Goal: Find specific page/section: Find specific page/section

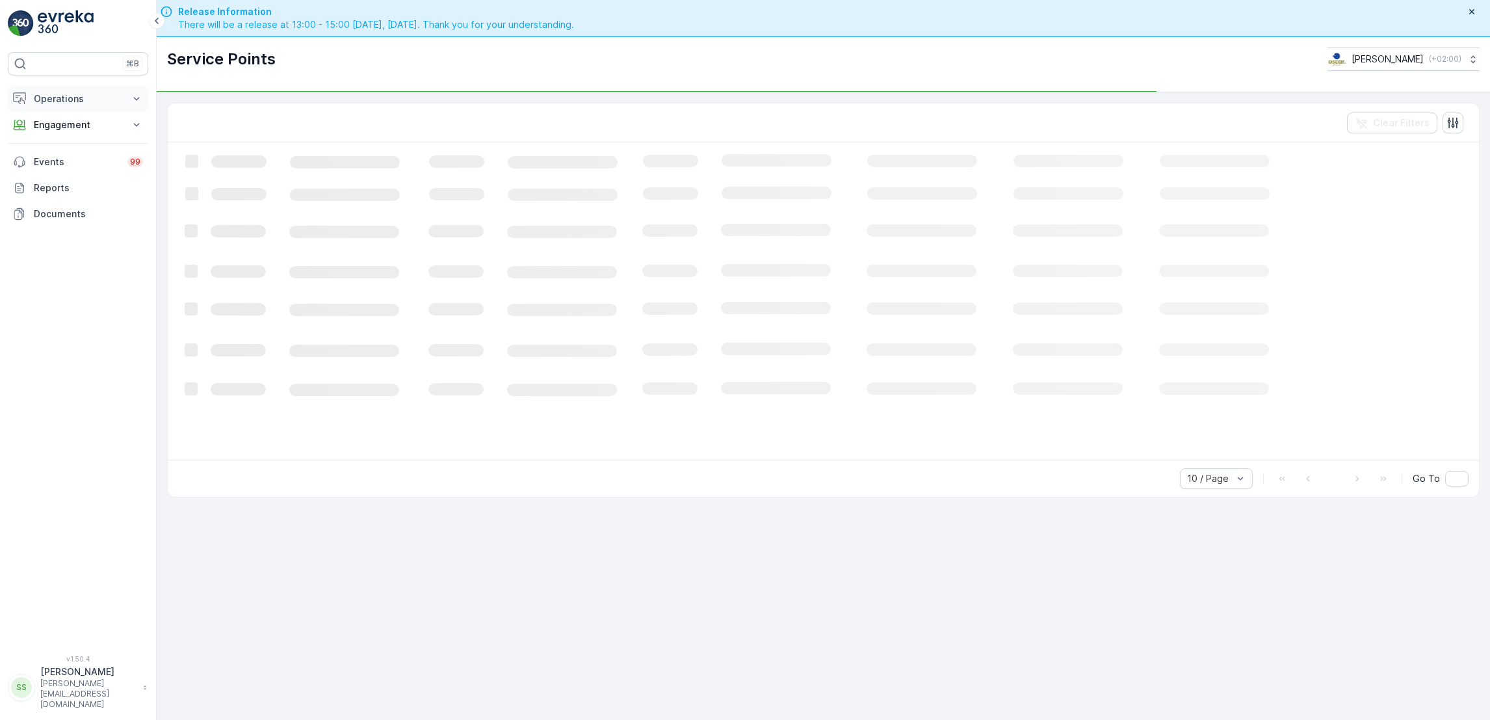
click at [94, 96] on p "Operations" at bounding box center [78, 98] width 88 height 13
click at [89, 155] on p "Routes & Tasks" at bounding box center [66, 157] width 67 height 13
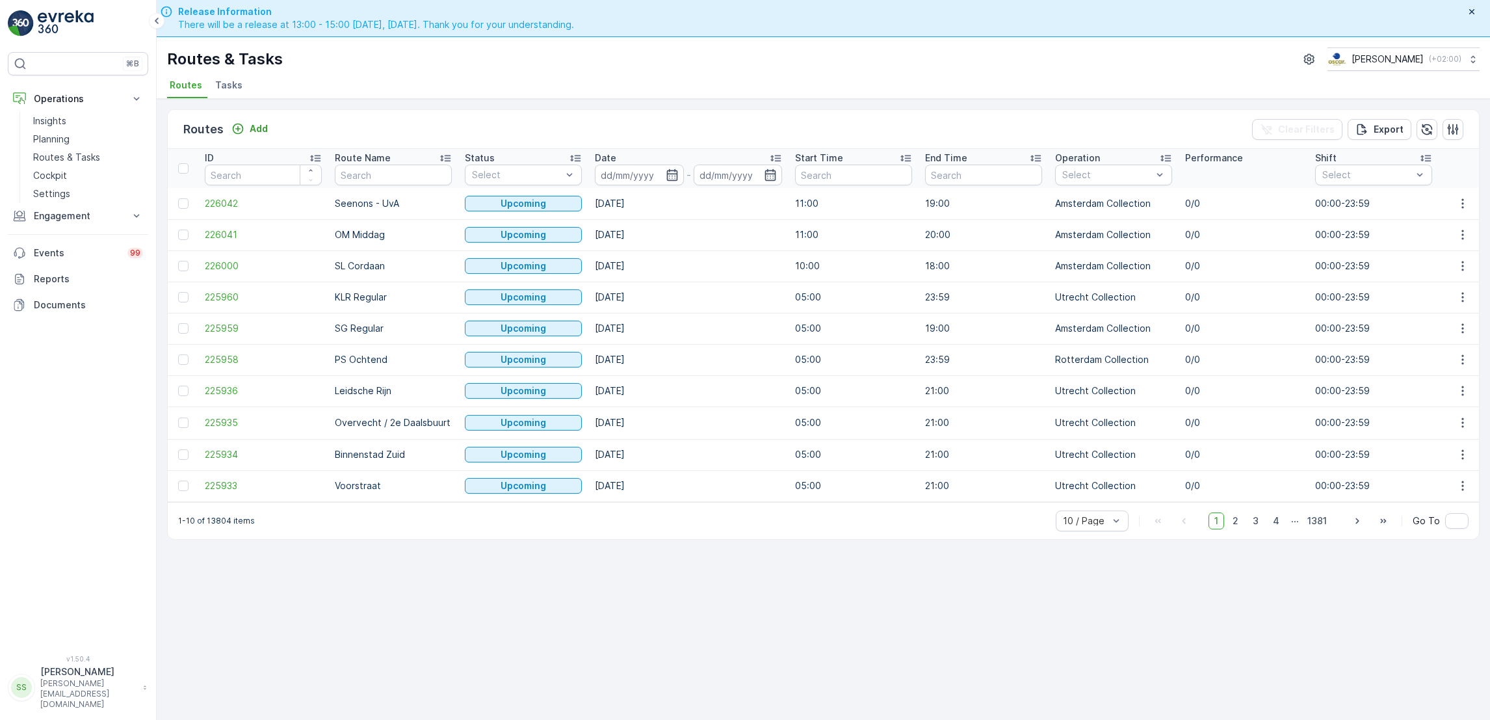
click at [223, 85] on span "Tasks" at bounding box center [228, 85] width 27 height 13
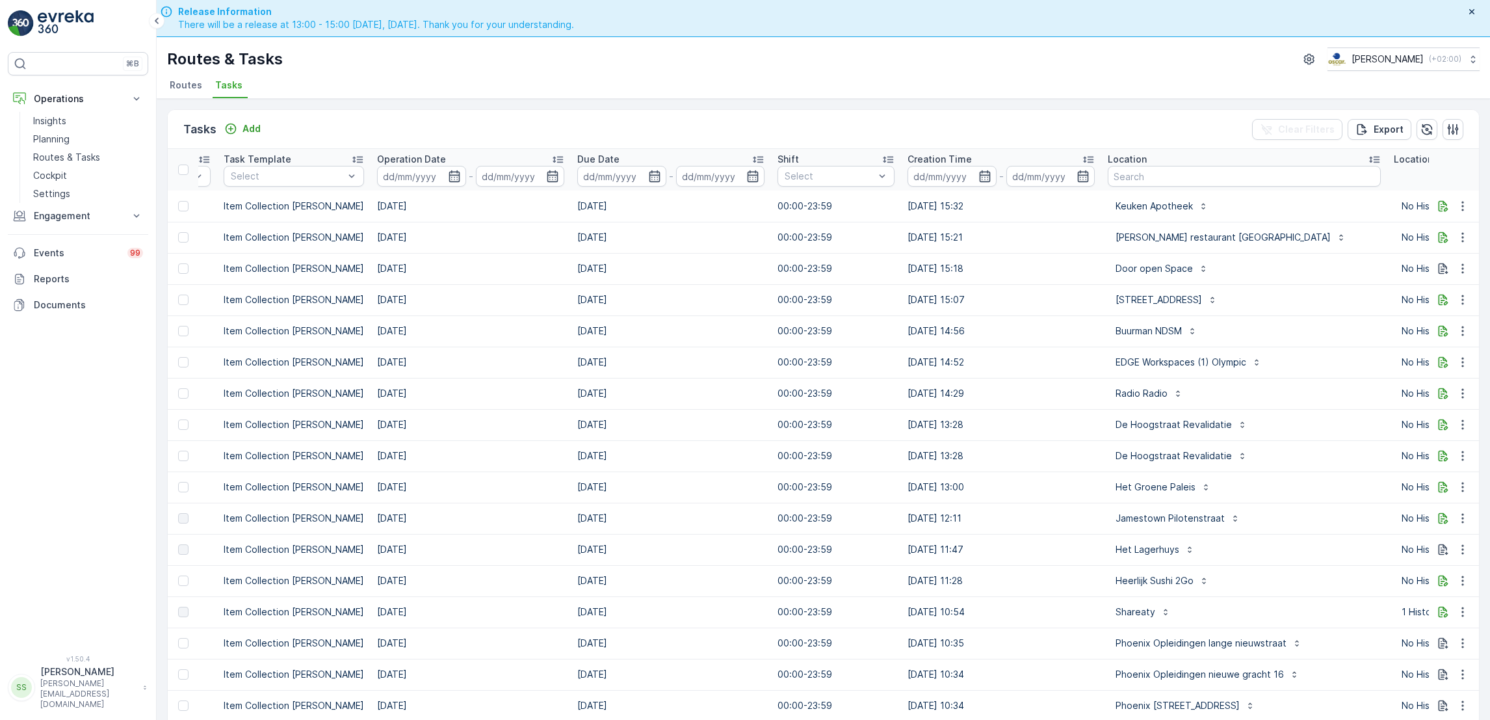
scroll to position [0, 373]
click at [1450, 125] on icon "button" at bounding box center [1452, 129] width 13 height 13
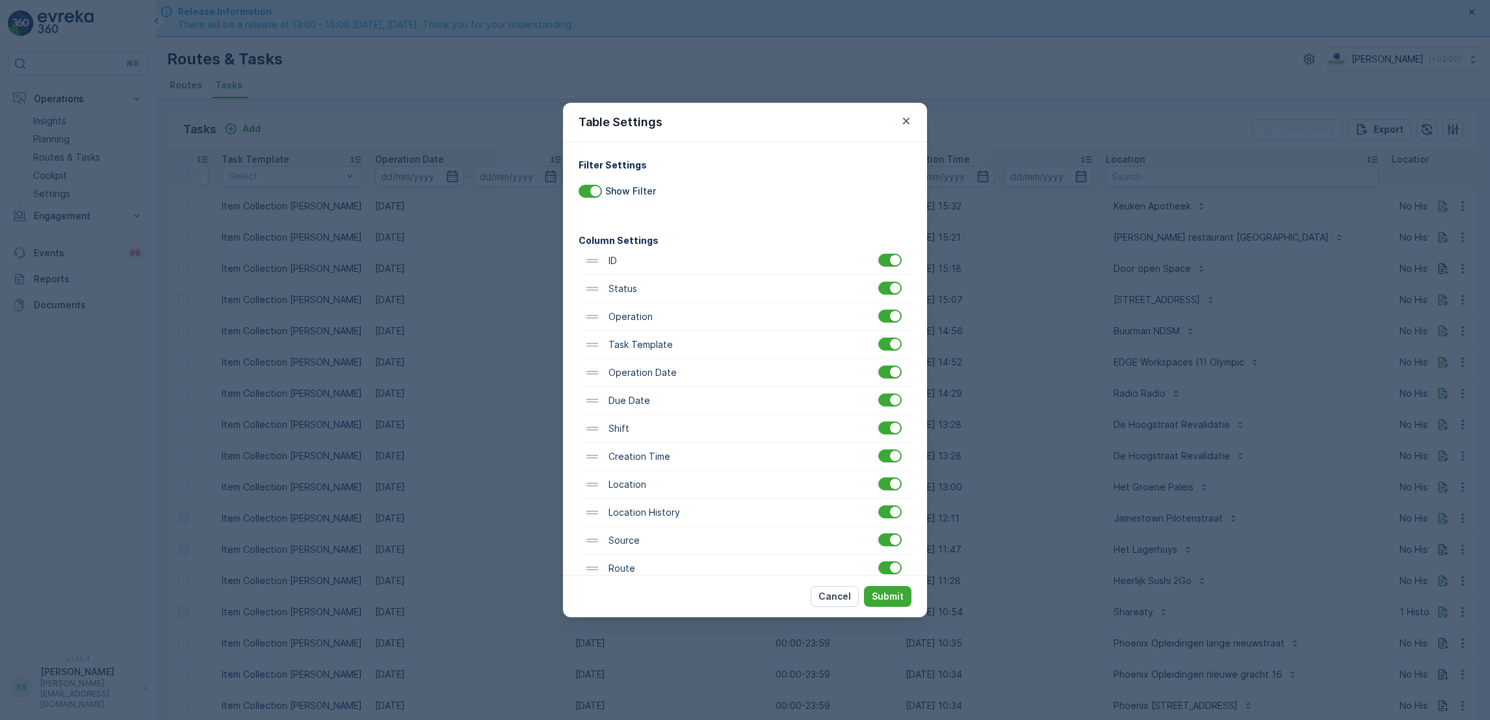
click at [584, 576] on div "Cancel Submit" at bounding box center [745, 596] width 364 height 42
drag, startPoint x: 594, startPoint y: 573, endPoint x: 590, endPoint y: 331, distance: 242.5
click at [590, 331] on div "ID Status Operation Task Template Operation Date Due Date Shift Creation Time L…" at bounding box center [745, 425] width 333 height 363
click at [880, 595] on p "Submit" at bounding box center [888, 596] width 32 height 13
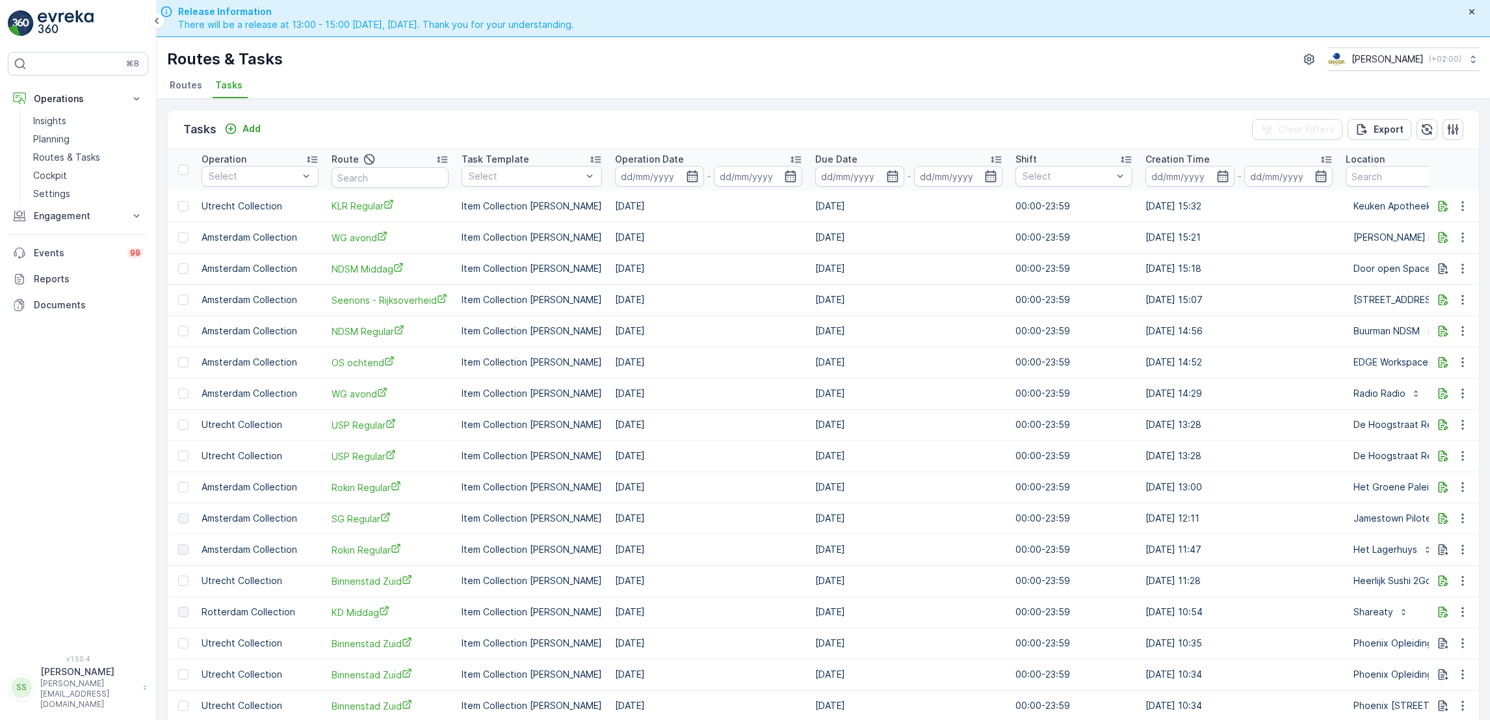
scroll to position [0, 0]
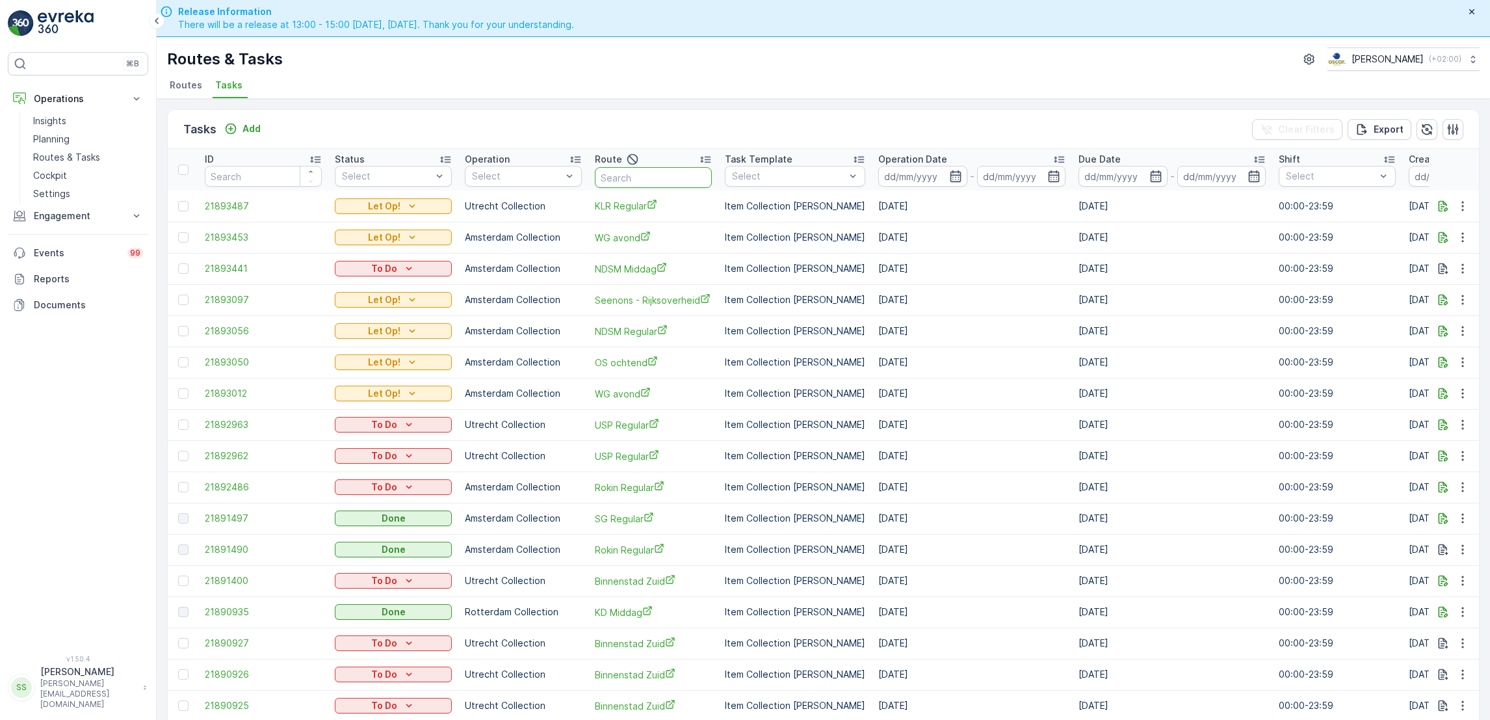
click at [661, 178] on input "text" at bounding box center [653, 177] width 117 height 21
type input "mq"
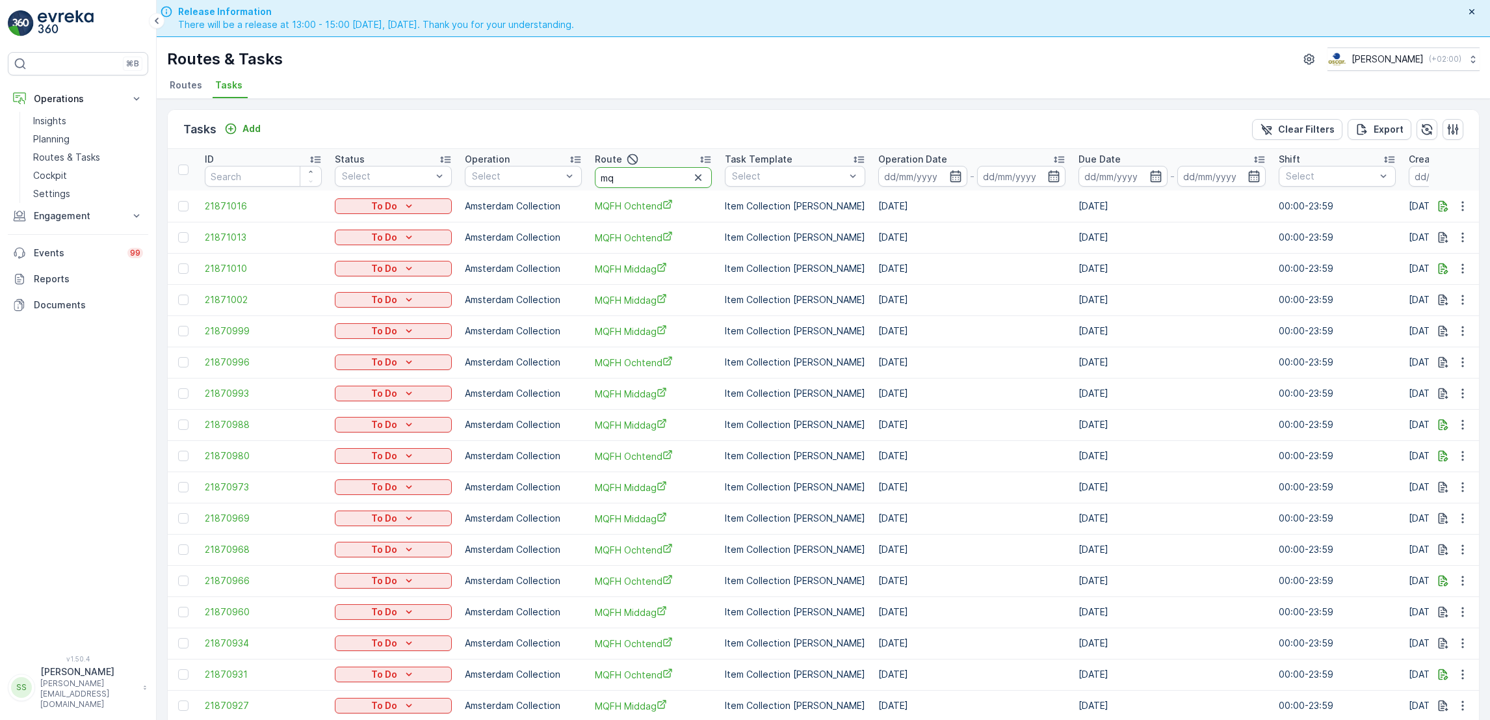
click at [676, 176] on input "mq" at bounding box center [653, 177] width 117 height 21
click at [925, 182] on input at bounding box center [922, 176] width 89 height 21
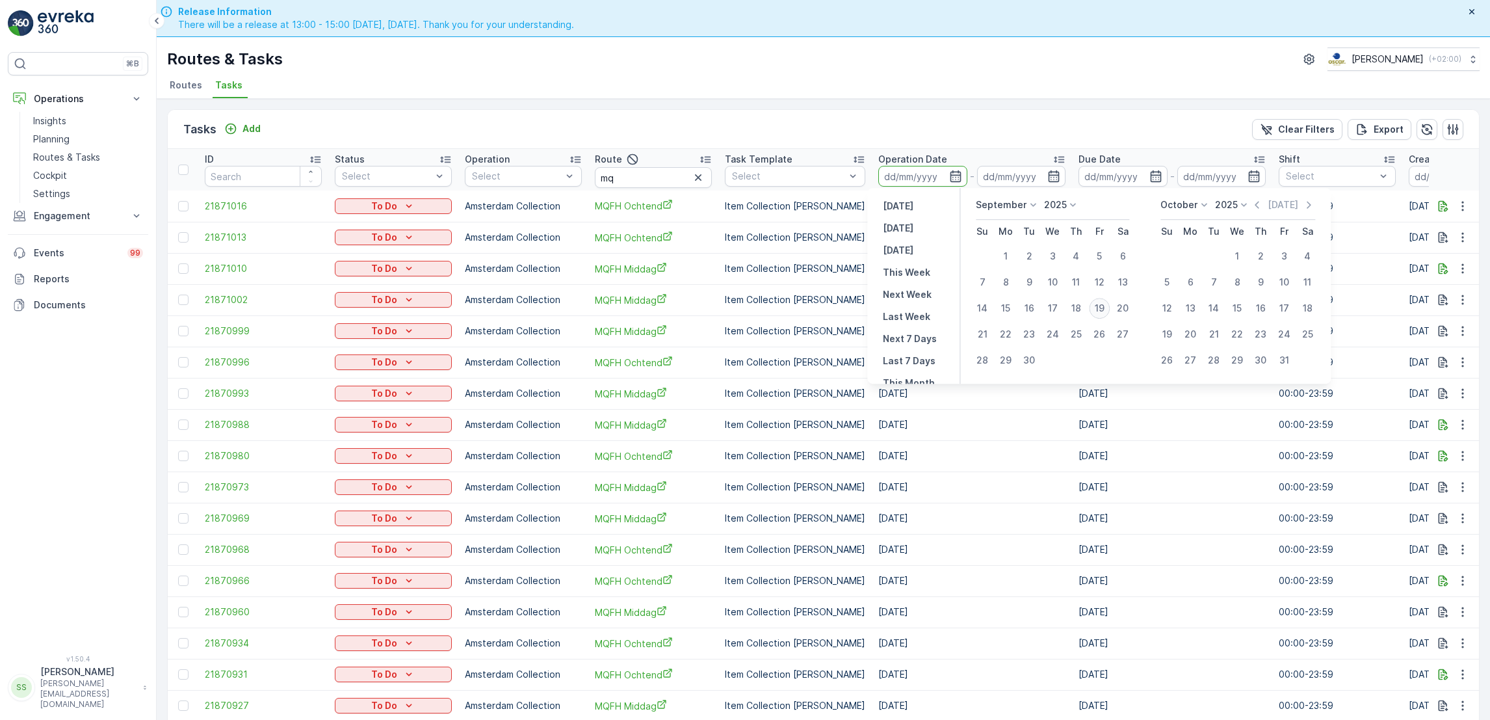
click at [1101, 307] on div "19" at bounding box center [1099, 308] width 21 height 21
type input "[DATE]"
click at [1101, 307] on div "19" at bounding box center [1099, 308] width 21 height 21
type input "[DATE]"
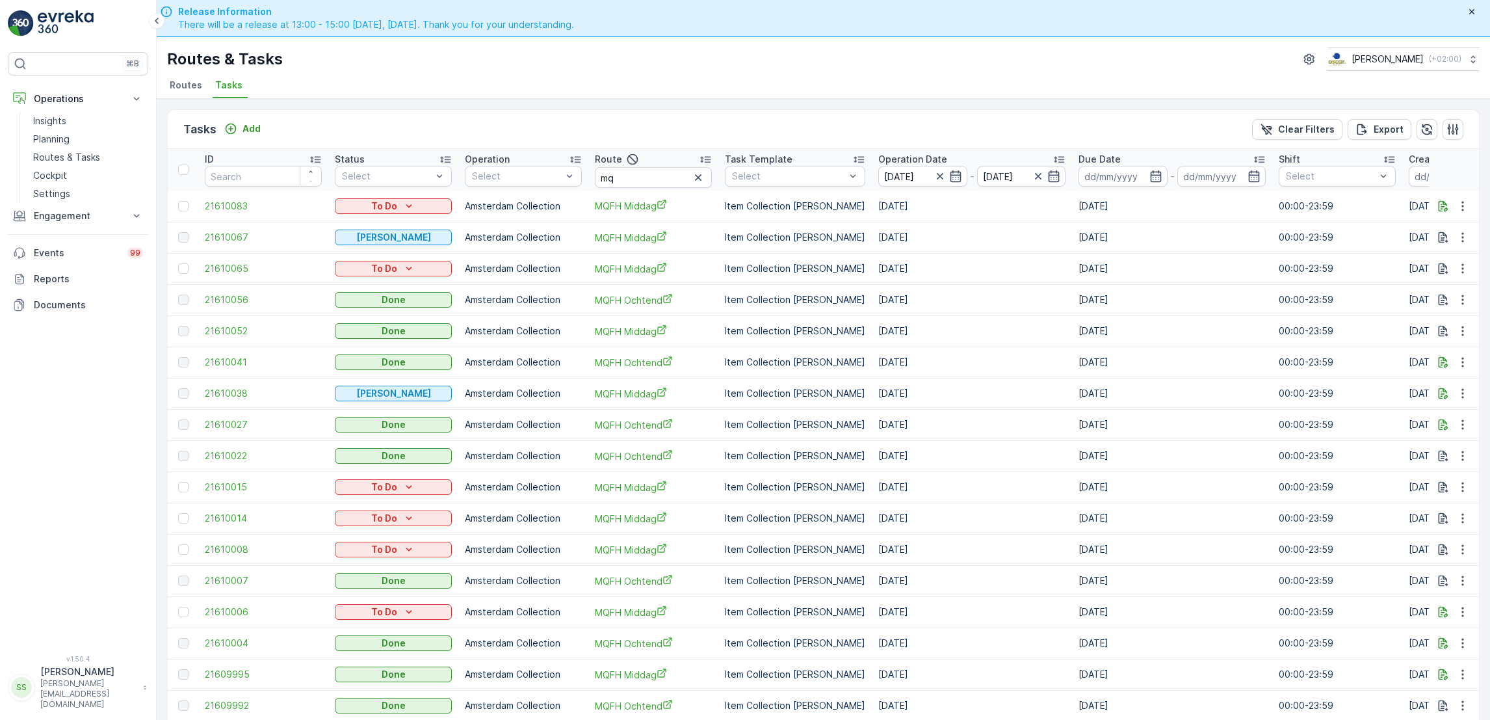
drag, startPoint x: 194, startPoint y: 79, endPoint x: 172, endPoint y: 77, distance: 22.1
click at [172, 77] on li "Routes" at bounding box center [187, 87] width 40 height 22
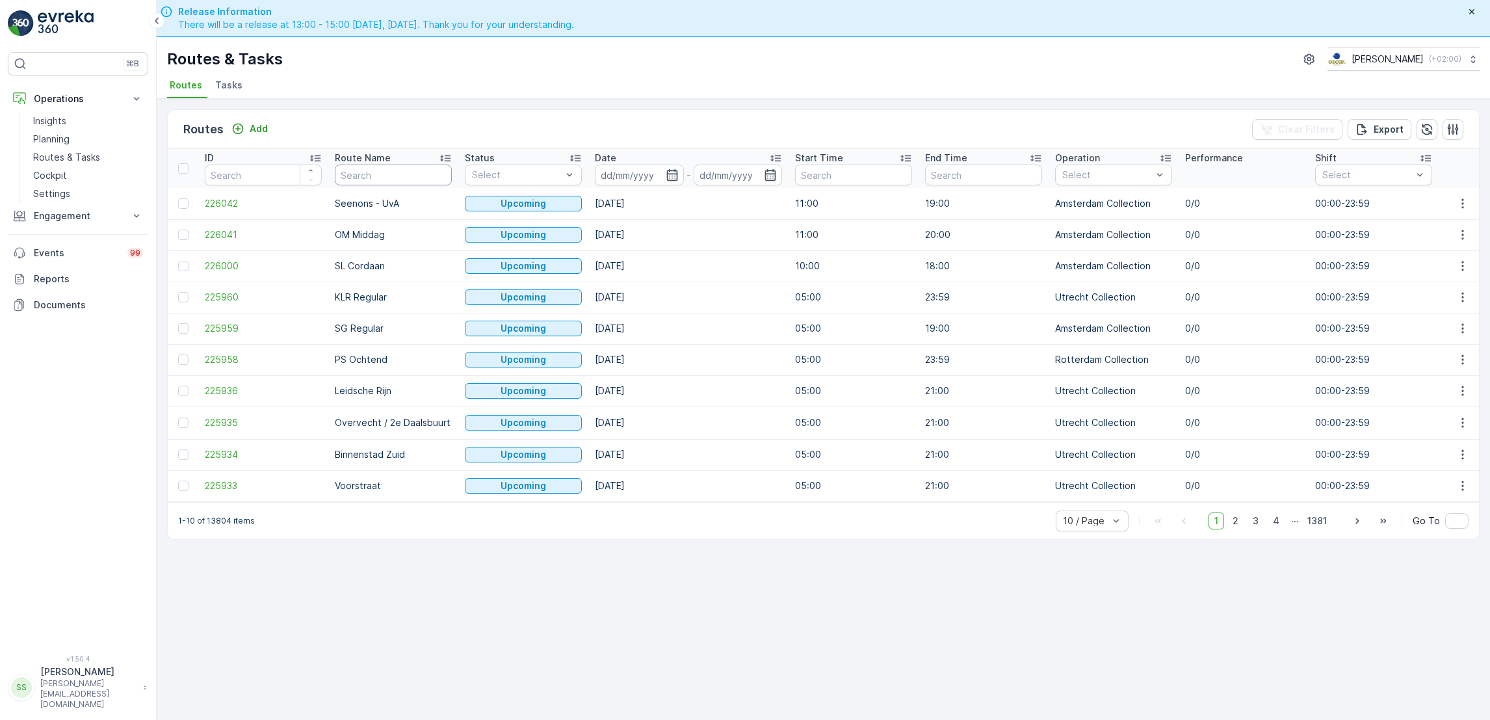
click at [422, 169] on input "text" at bounding box center [393, 174] width 117 height 21
type input "mq"
click at [675, 171] on icon "button" at bounding box center [672, 174] width 13 height 13
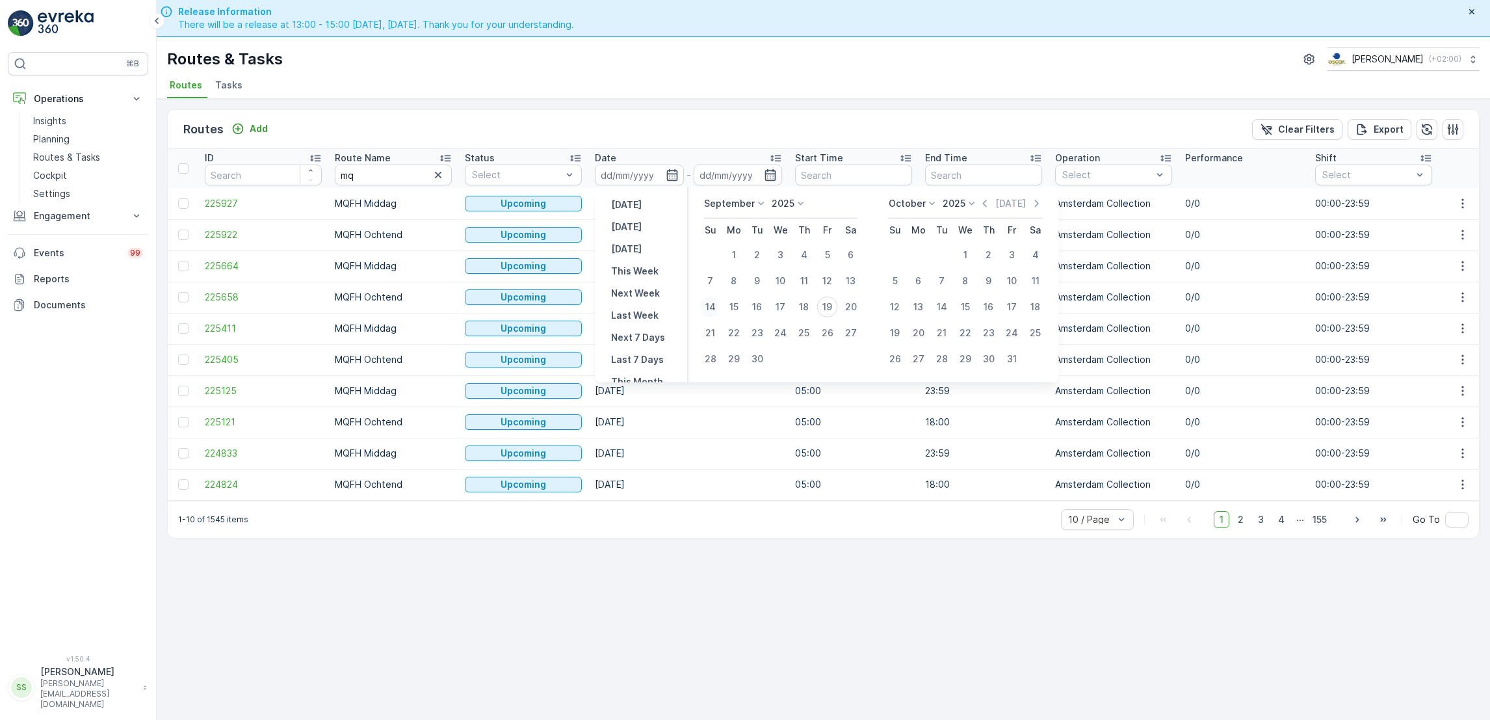
click at [705, 304] on div "14" at bounding box center [710, 306] width 21 height 21
type input "[DATE]"
click at [833, 304] on div "19" at bounding box center [827, 306] width 21 height 21
type input "[DATE]"
click at [701, 300] on button "14" at bounding box center [710, 306] width 23 height 23
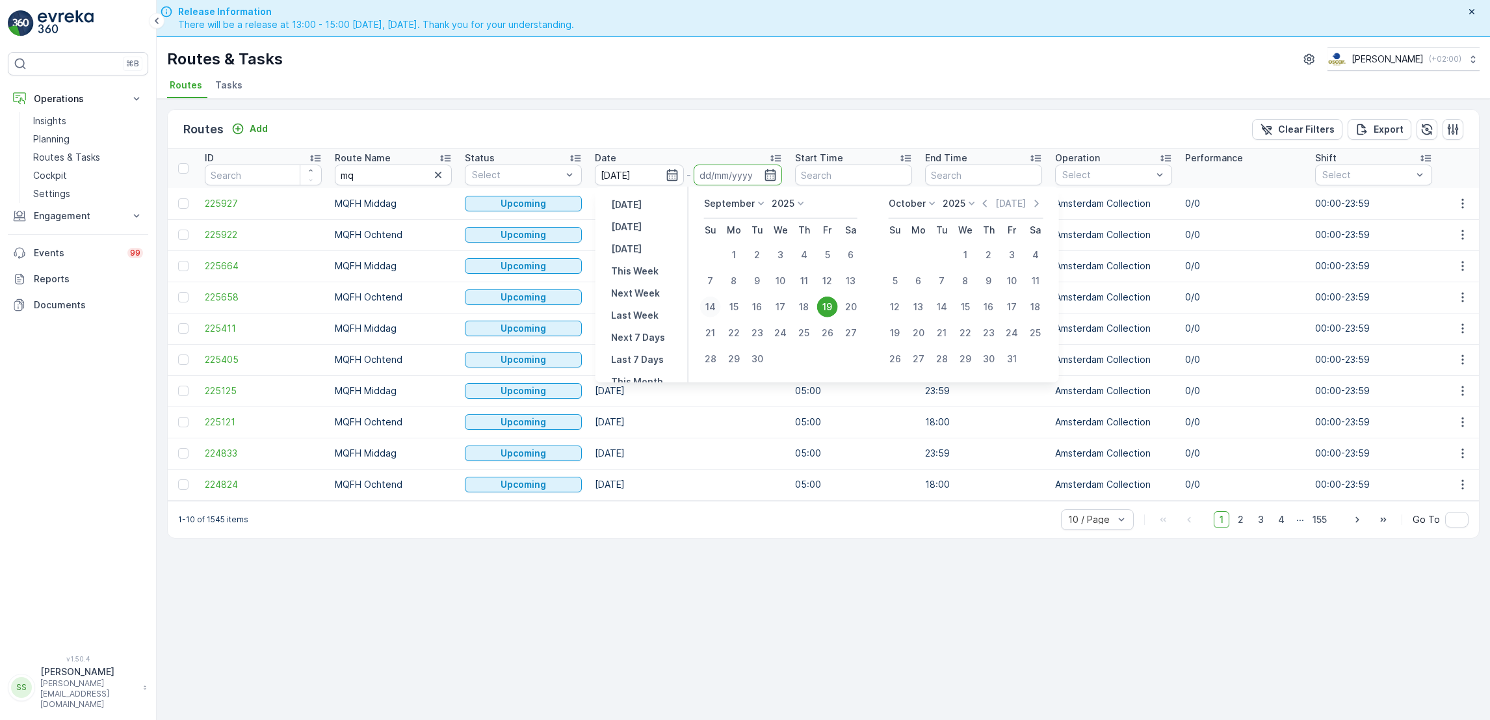
type input "[DATE]"
click at [731, 173] on input "[DATE]" at bounding box center [738, 174] width 89 height 21
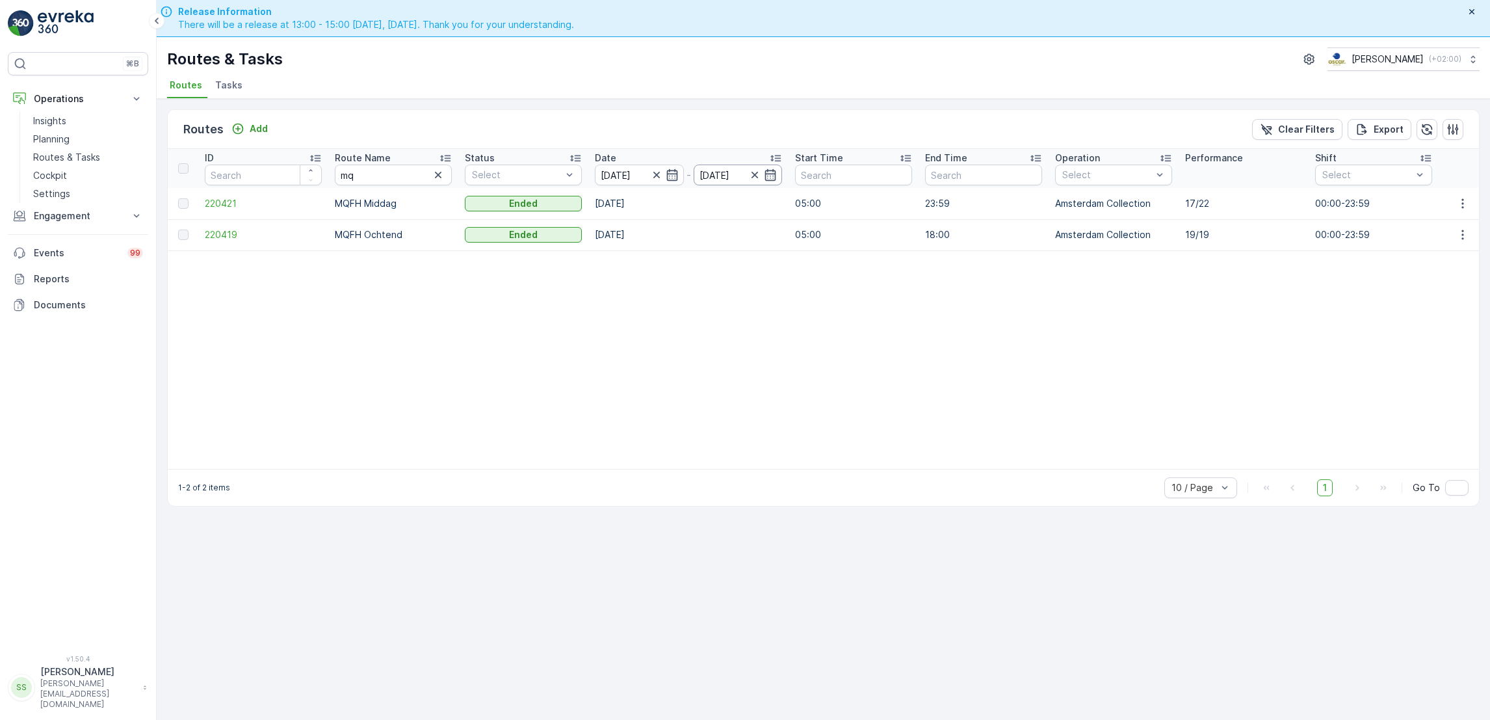
click at [713, 179] on input "[DATE]" at bounding box center [738, 174] width 89 height 21
click at [959, 167] on input "text" at bounding box center [983, 174] width 117 height 21
click at [746, 170] on input "[DATE]" at bounding box center [738, 174] width 89 height 21
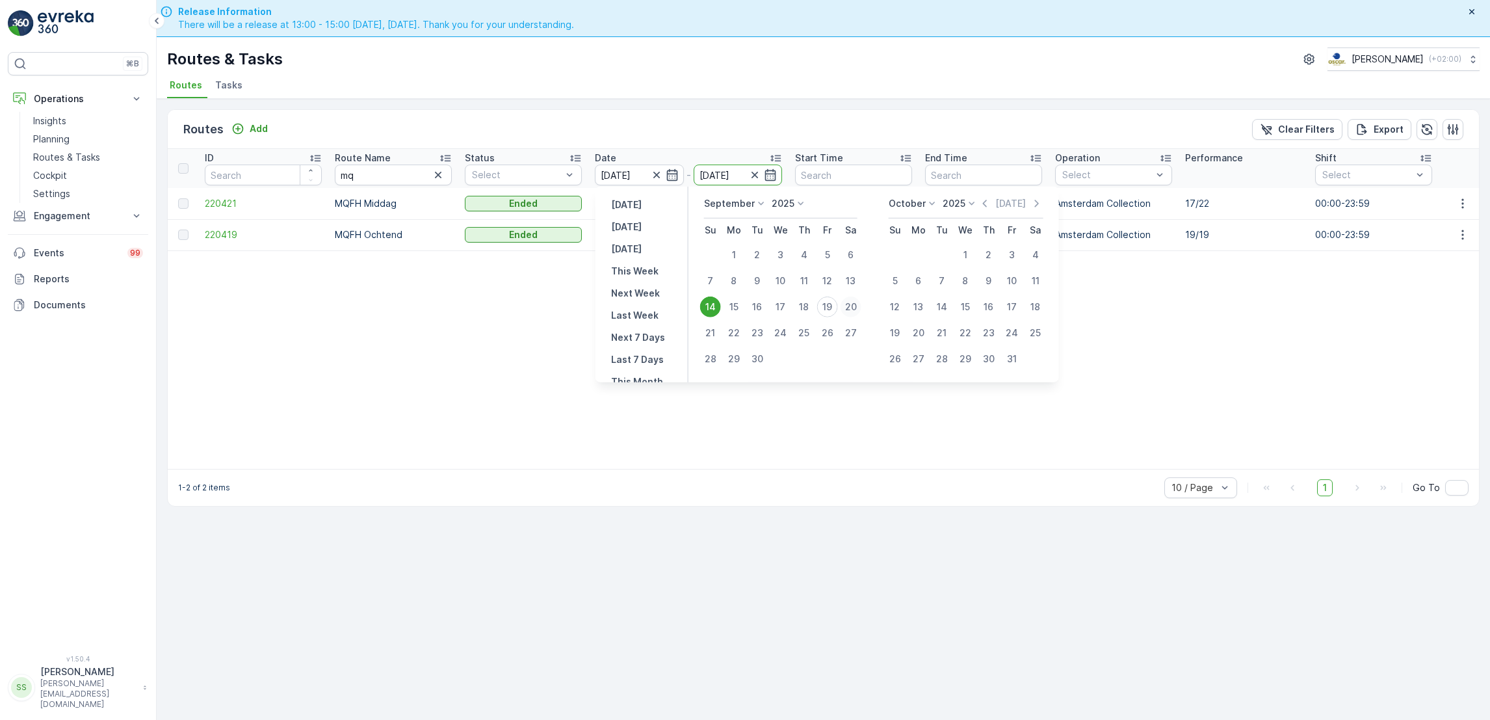
drag, startPoint x: 831, startPoint y: 306, endPoint x: 850, endPoint y: 306, distance: 18.2
click at [850, 306] on tr "14 15 16 17 18 19 20" at bounding box center [781, 307] width 164 height 26
click at [849, 306] on div "20" at bounding box center [850, 306] width 21 height 21
type input "[DATE]"
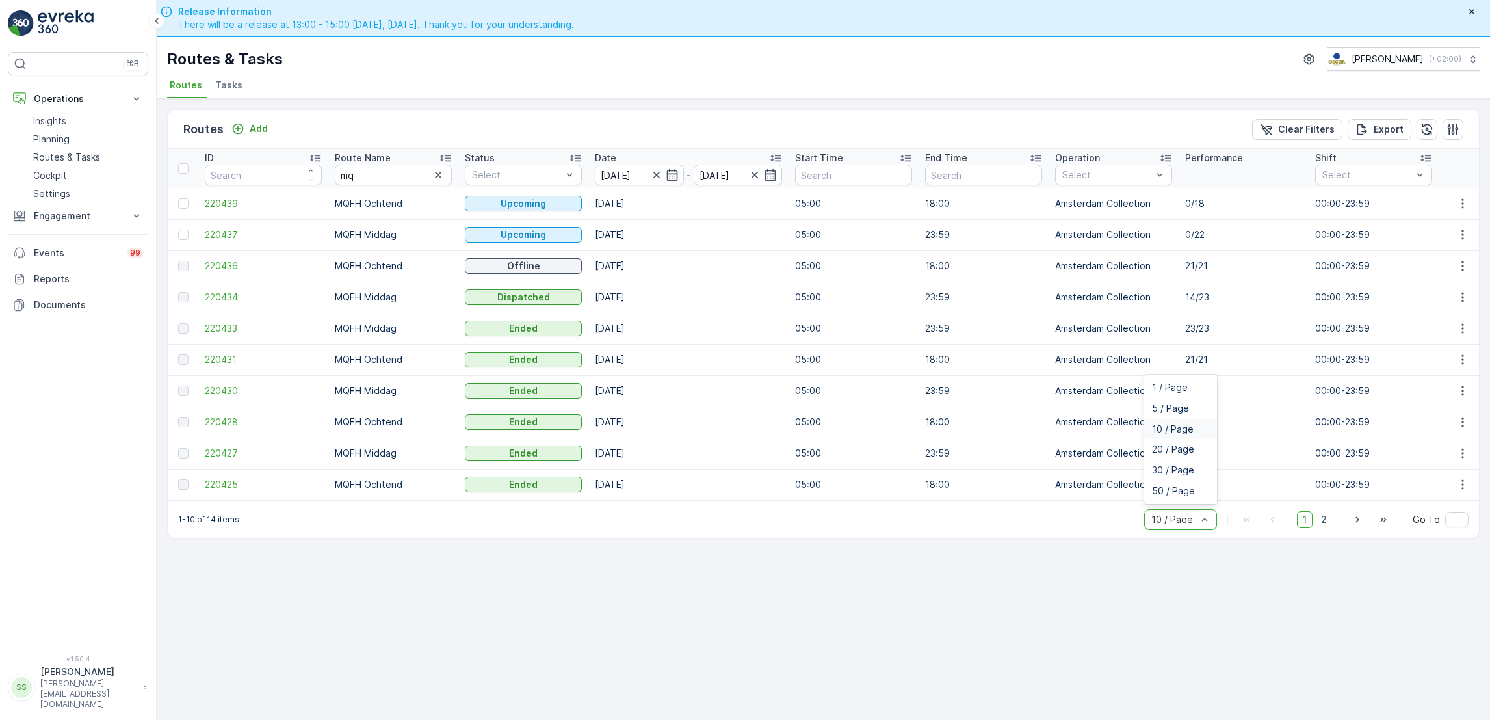
drag, startPoint x: 1200, startPoint y: 527, endPoint x: 1137, endPoint y: 561, distance: 71.5
click at [1137, 561] on div "Routes Add Clear Filters Export ID Route Name mq Status Select Date [DATE] - [D…" at bounding box center [823, 428] width 1333 height 658
click at [1188, 530] on div "10 / Page" at bounding box center [1180, 519] width 73 height 21
click at [1176, 496] on span "50 / Page" at bounding box center [1173, 491] width 43 height 10
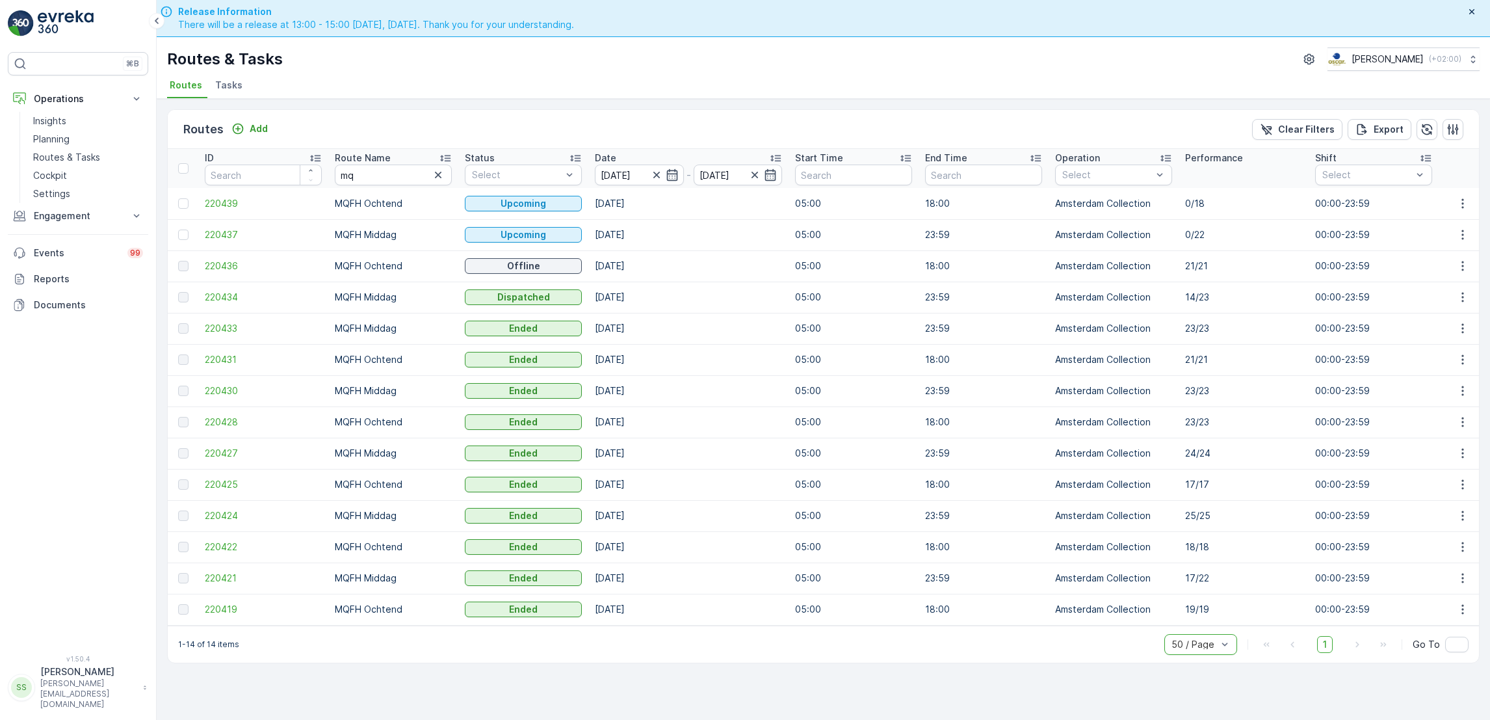
click at [404, 155] on div "Route Name" at bounding box center [393, 157] width 117 height 13
click at [680, 155] on div "Date" at bounding box center [688, 157] width 187 height 13
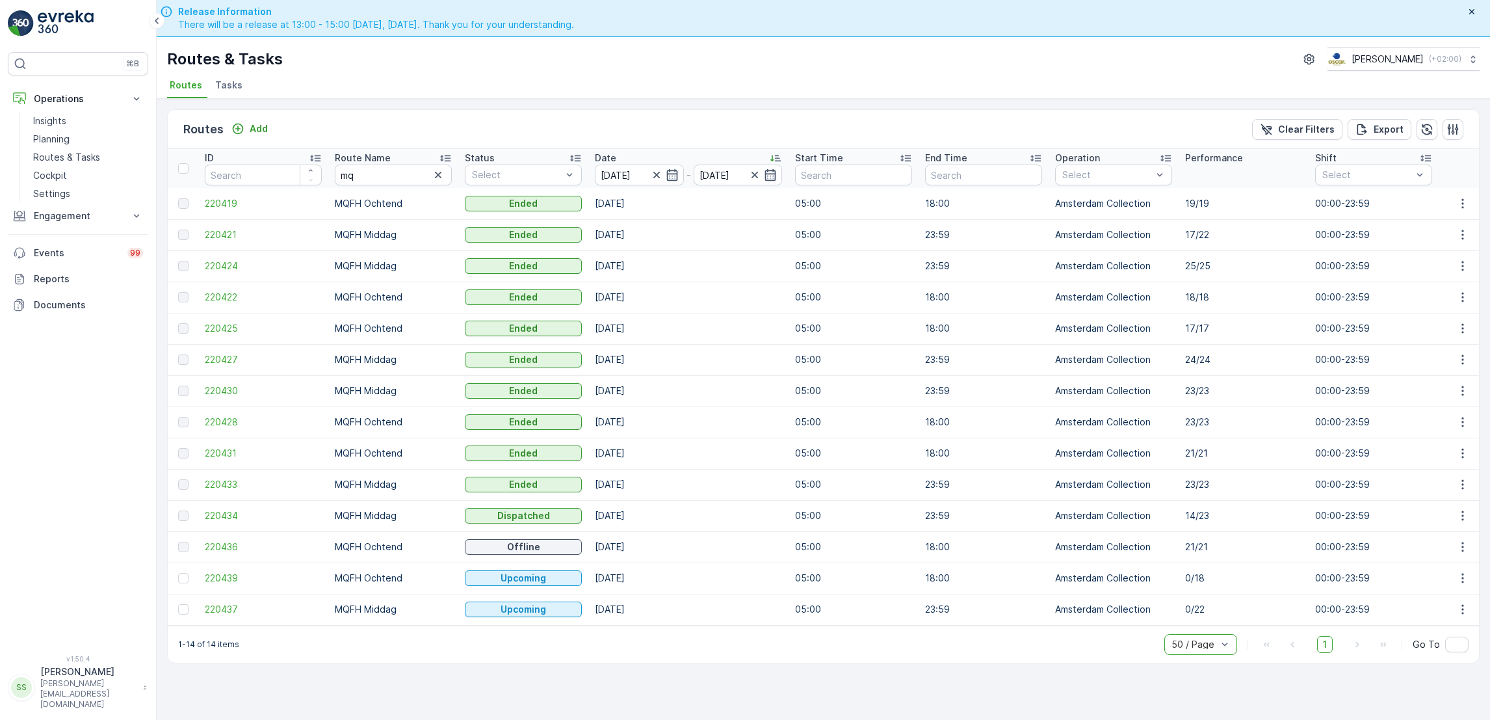
click at [224, 75] on div "Routes & Tasks [PERSON_NAME] ( +02:00 ) Routes Tasks" at bounding box center [823, 68] width 1333 height 62
click at [232, 87] on span "Tasks" at bounding box center [228, 85] width 27 height 13
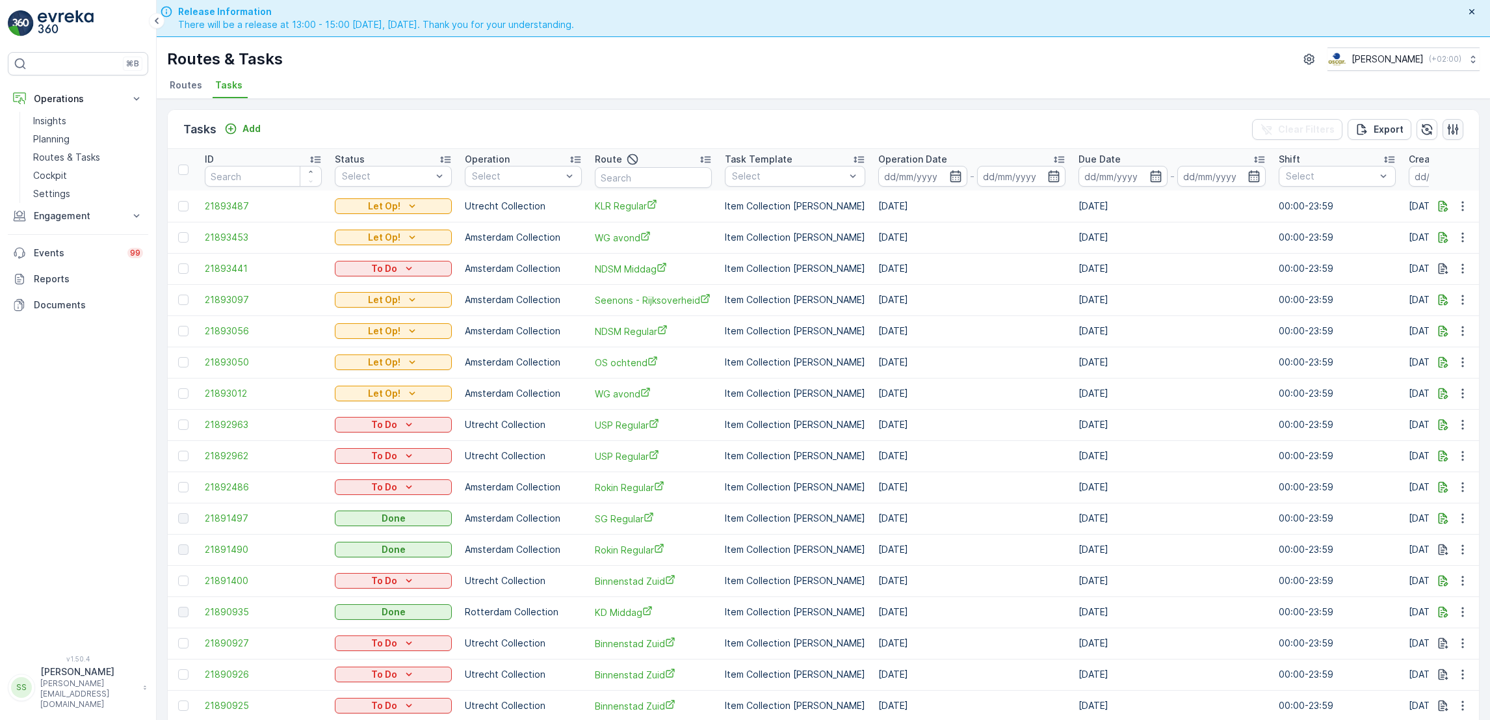
click at [1442, 129] on button "button" at bounding box center [1452, 129] width 21 height 21
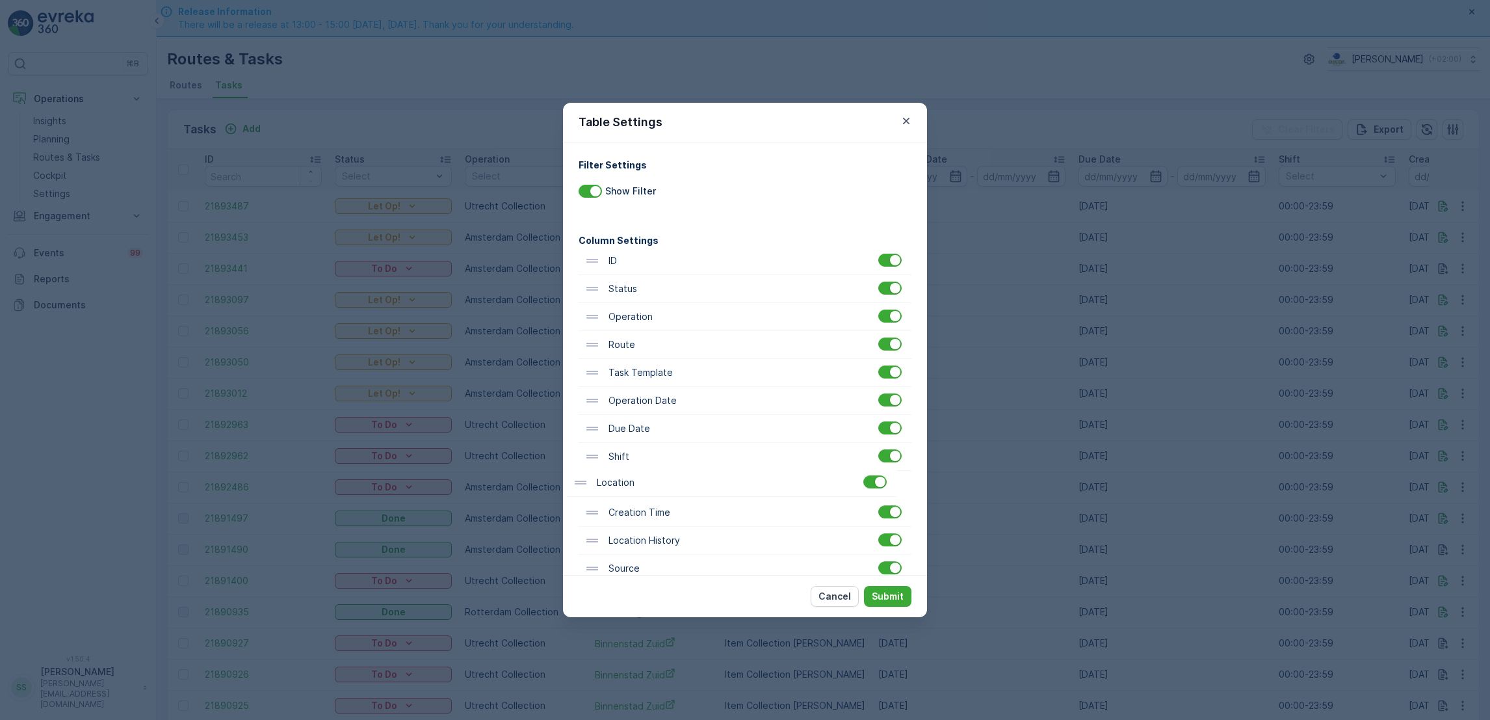
scroll to position [1, 0]
drag, startPoint x: 584, startPoint y: 518, endPoint x: 577, endPoint y: 272, distance: 245.8
click at [577, 272] on div "Filter Settings Show Filter Column Settings ID Status Operation Route Task Temp…" at bounding box center [745, 358] width 364 height 432
click at [892, 597] on p "Submit" at bounding box center [888, 596] width 32 height 13
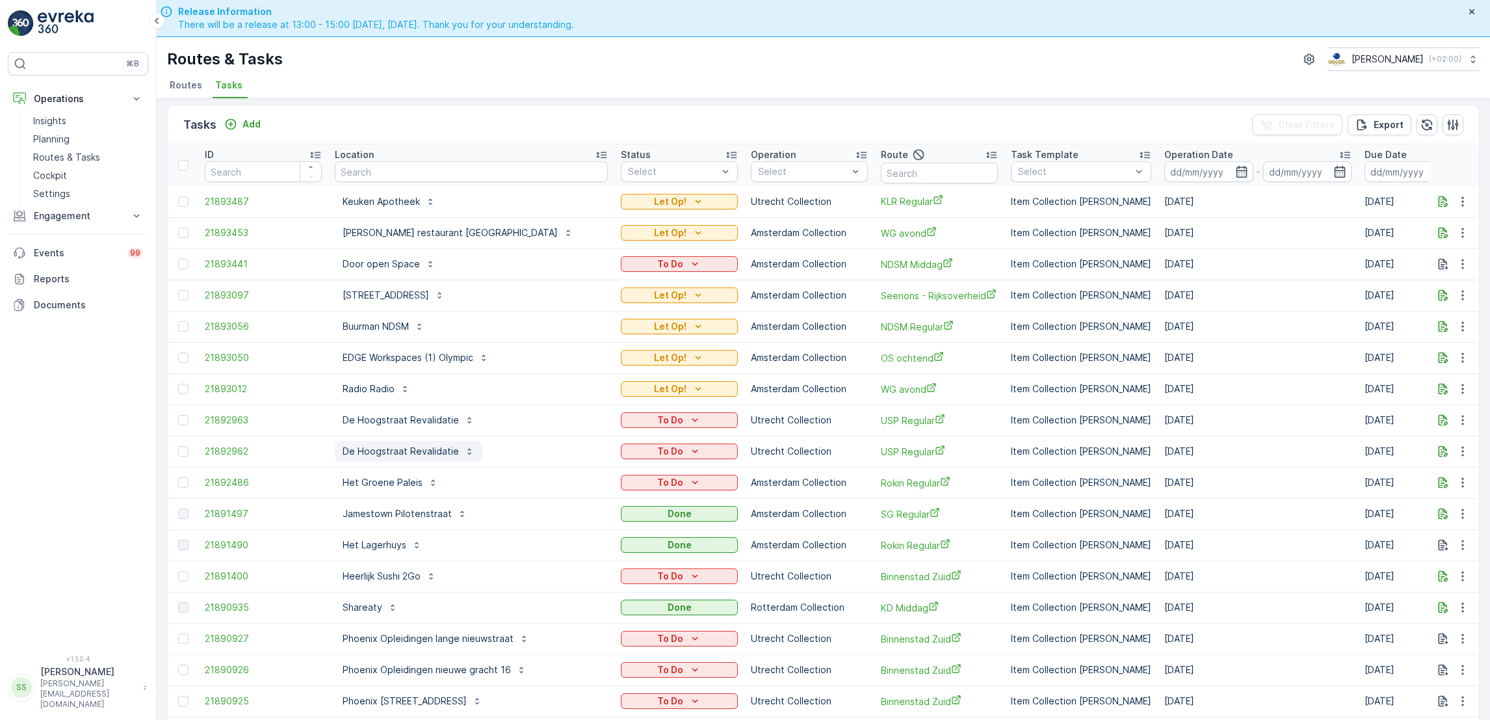
scroll to position [0, 0]
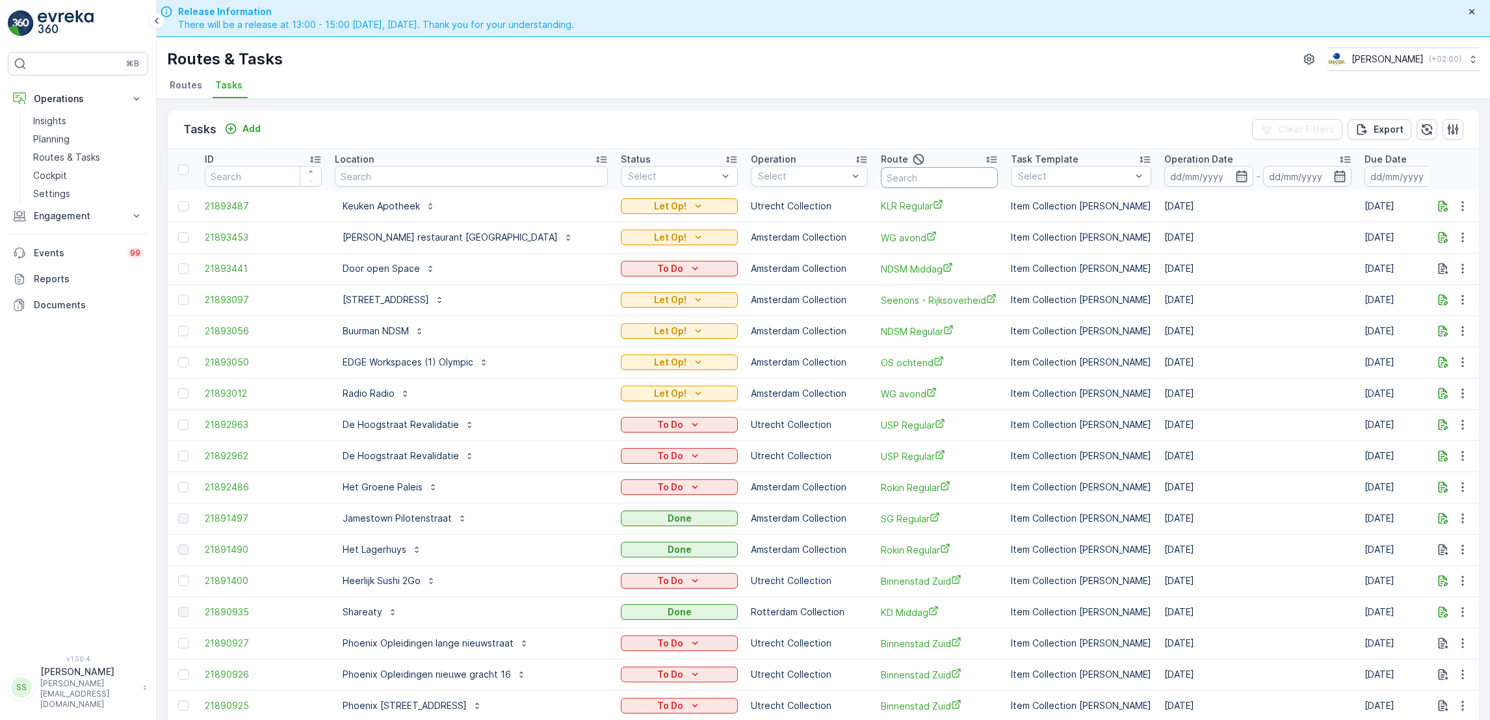
click at [881, 182] on input "text" at bounding box center [939, 177] width 117 height 21
type input "mq"
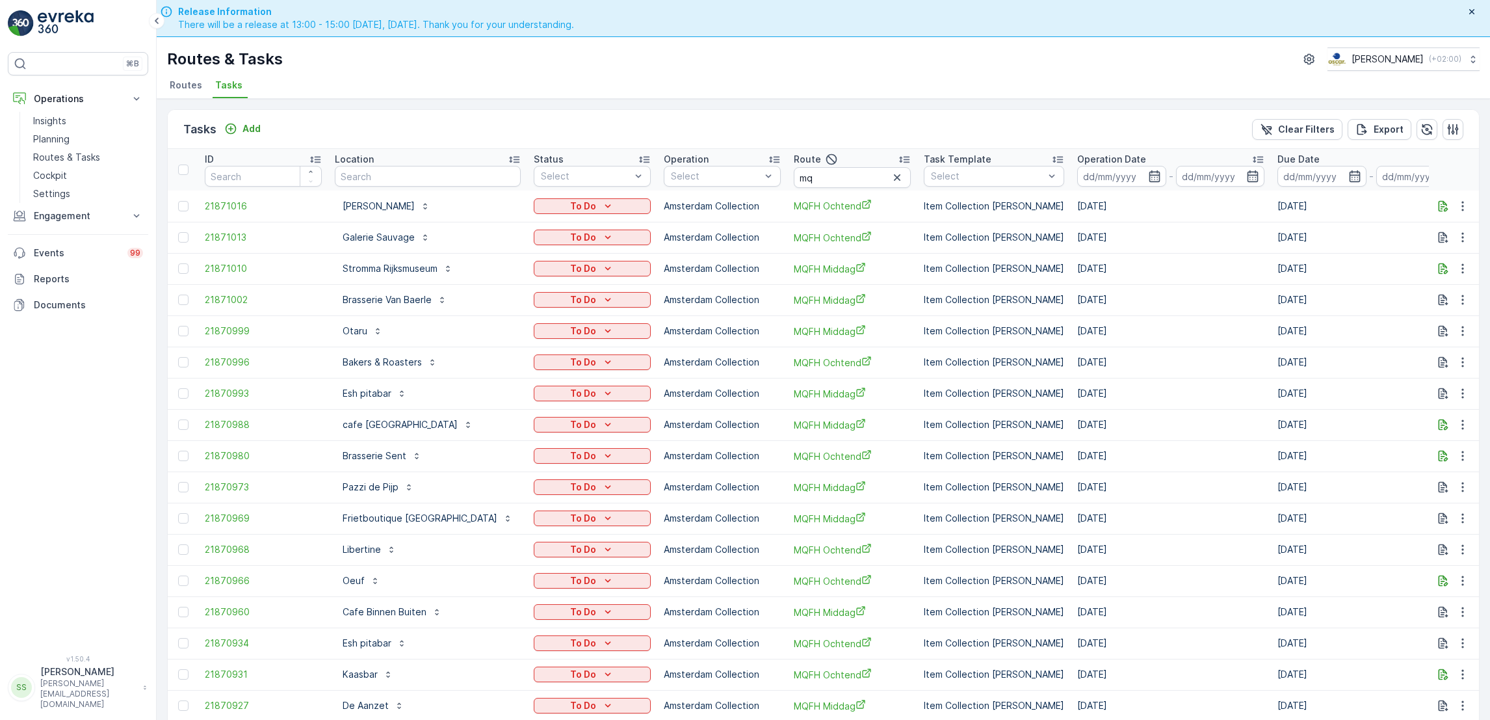
click at [500, 159] on div "Location" at bounding box center [428, 159] width 186 height 13
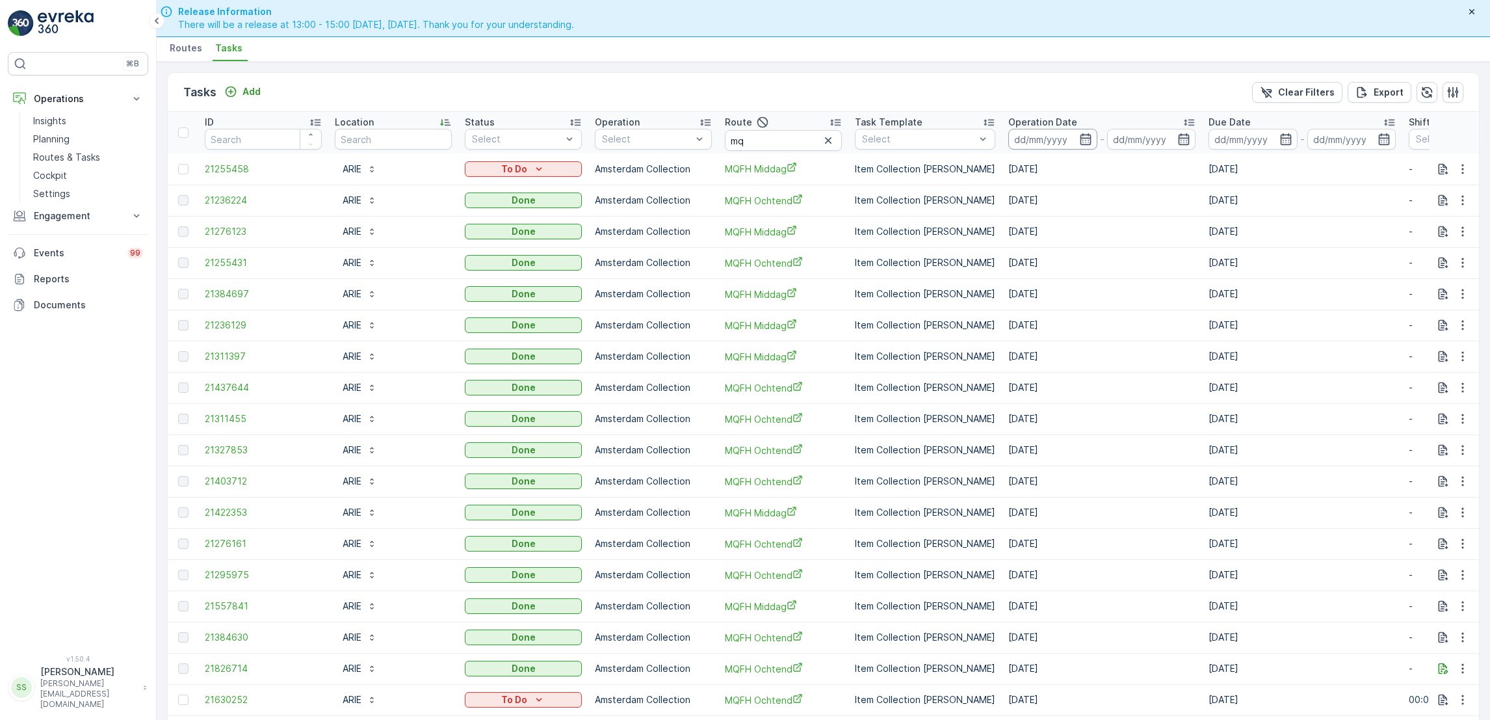
click at [1028, 130] on input at bounding box center [1052, 139] width 89 height 21
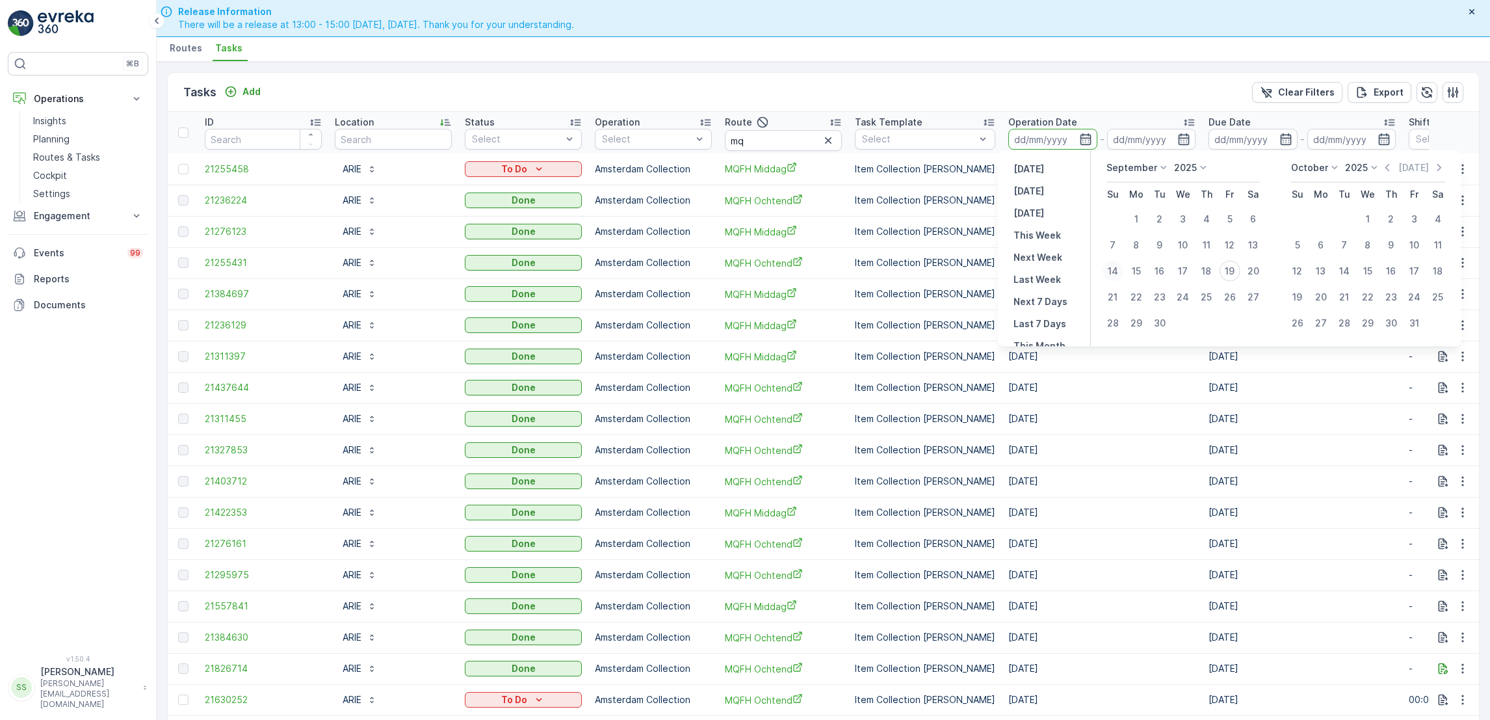
click at [1110, 269] on div "14" at bounding box center [1112, 271] width 21 height 21
type input "[DATE]"
click at [1258, 272] on div "20" at bounding box center [1253, 271] width 21 height 21
type input "[DATE]"
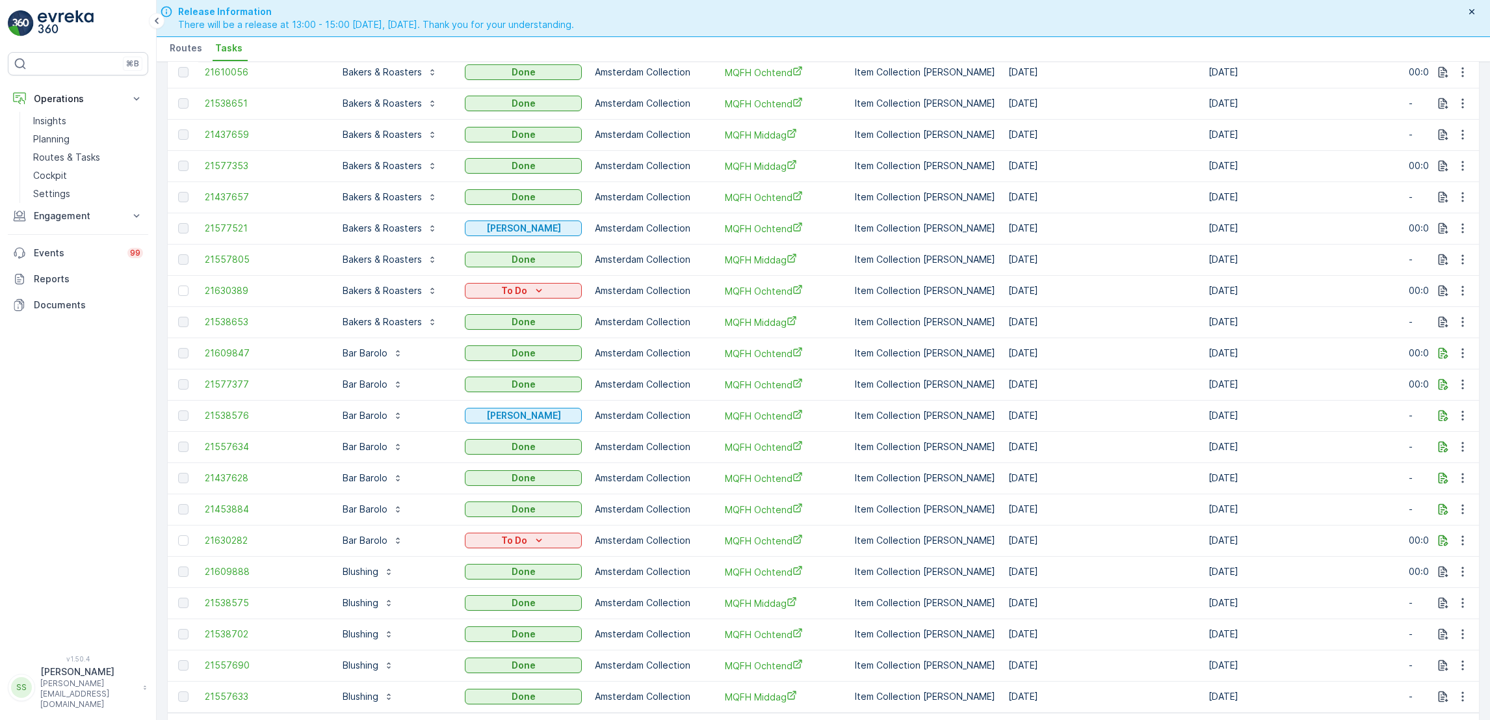
scroll to position [1048, 0]
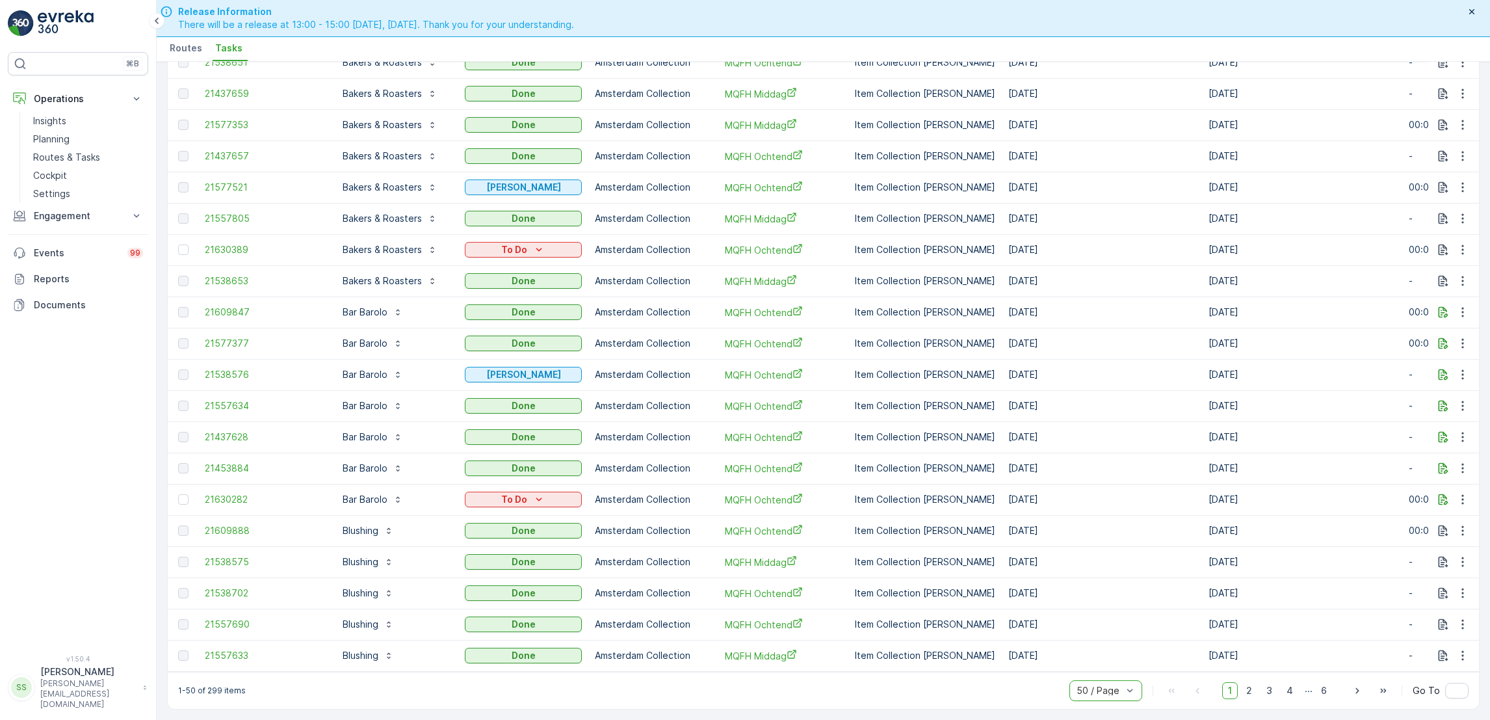
click at [999, 698] on div "1-50 of 299 items 50 / Page 1 2 3 4 ... 6 Go To" at bounding box center [823, 689] width 1311 height 37
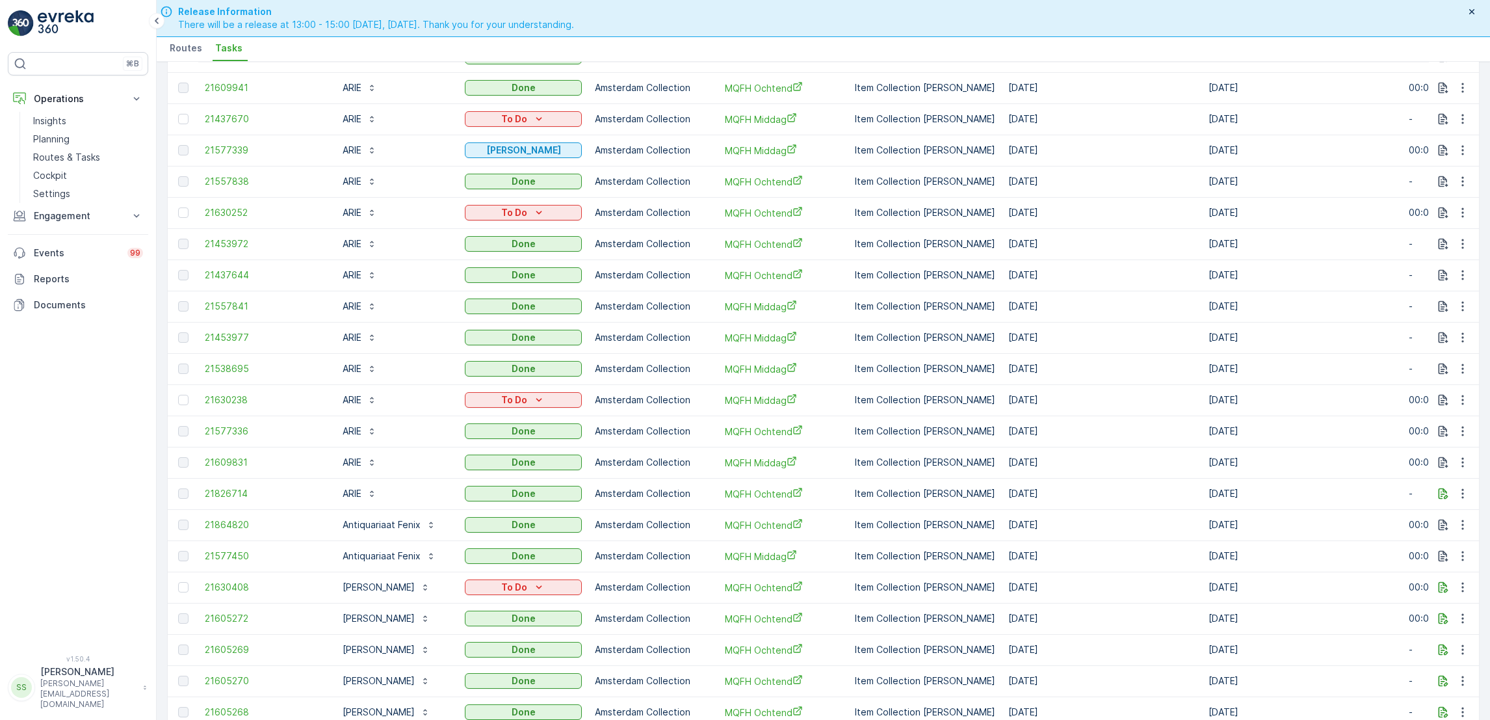
scroll to position [0, 0]
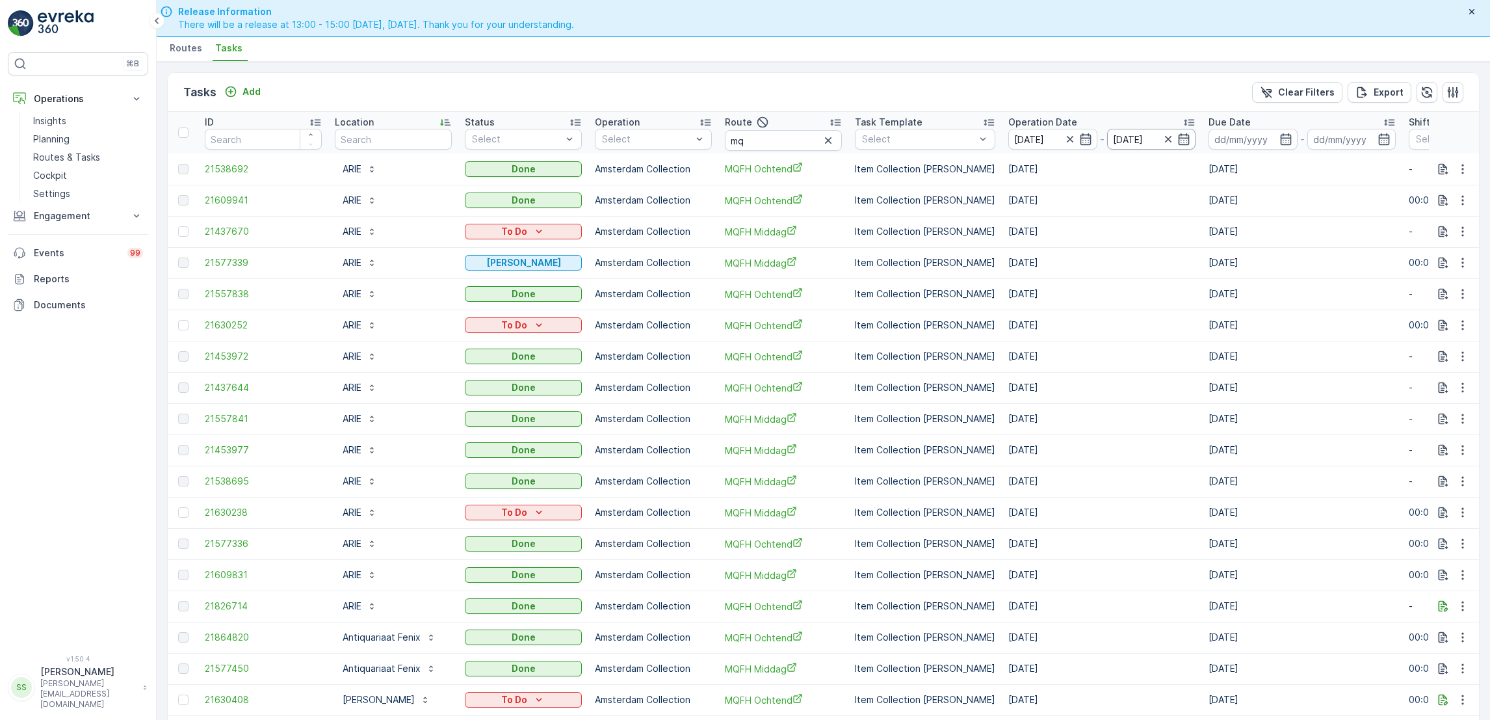
click at [1107, 144] on input "[DATE]" at bounding box center [1151, 139] width 89 height 21
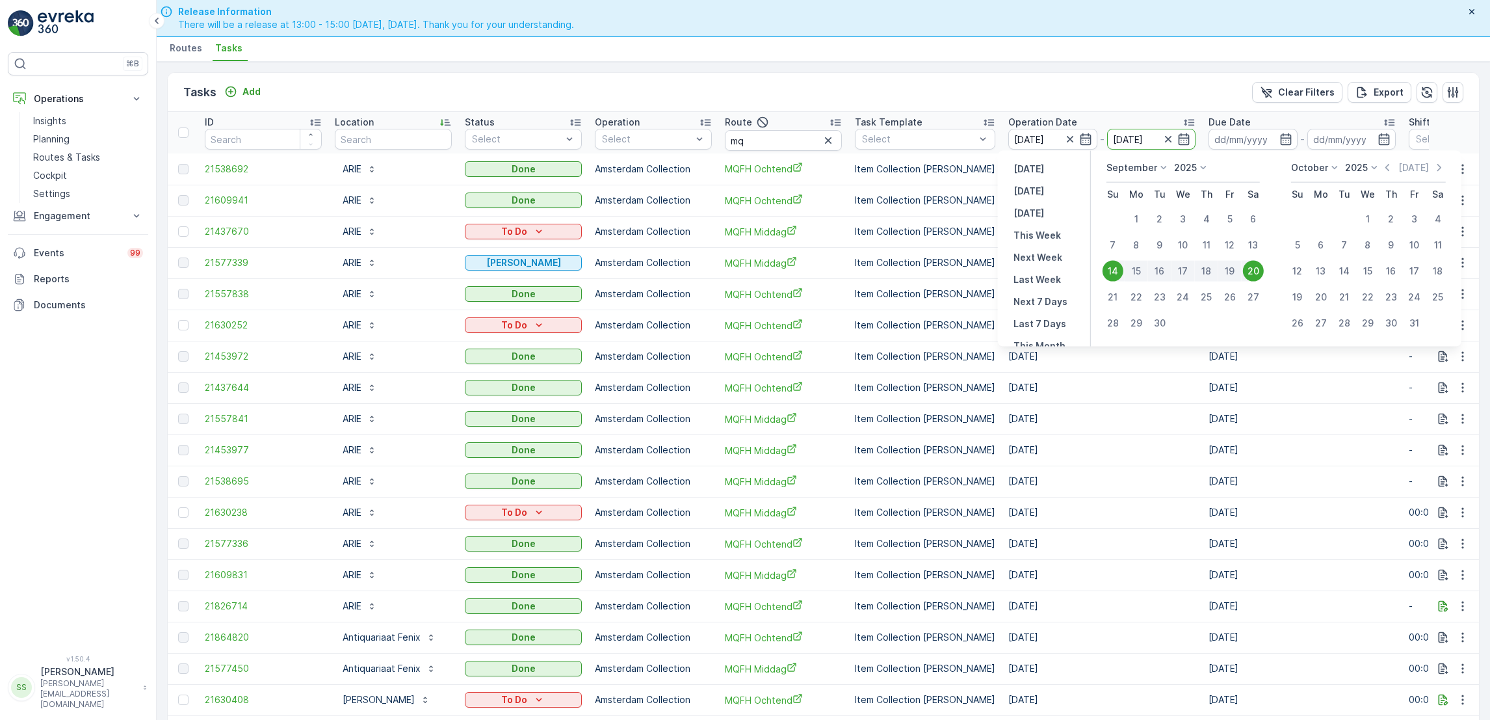
click at [1124, 94] on div "Tasks Add Clear Filters Export" at bounding box center [823, 92] width 1311 height 39
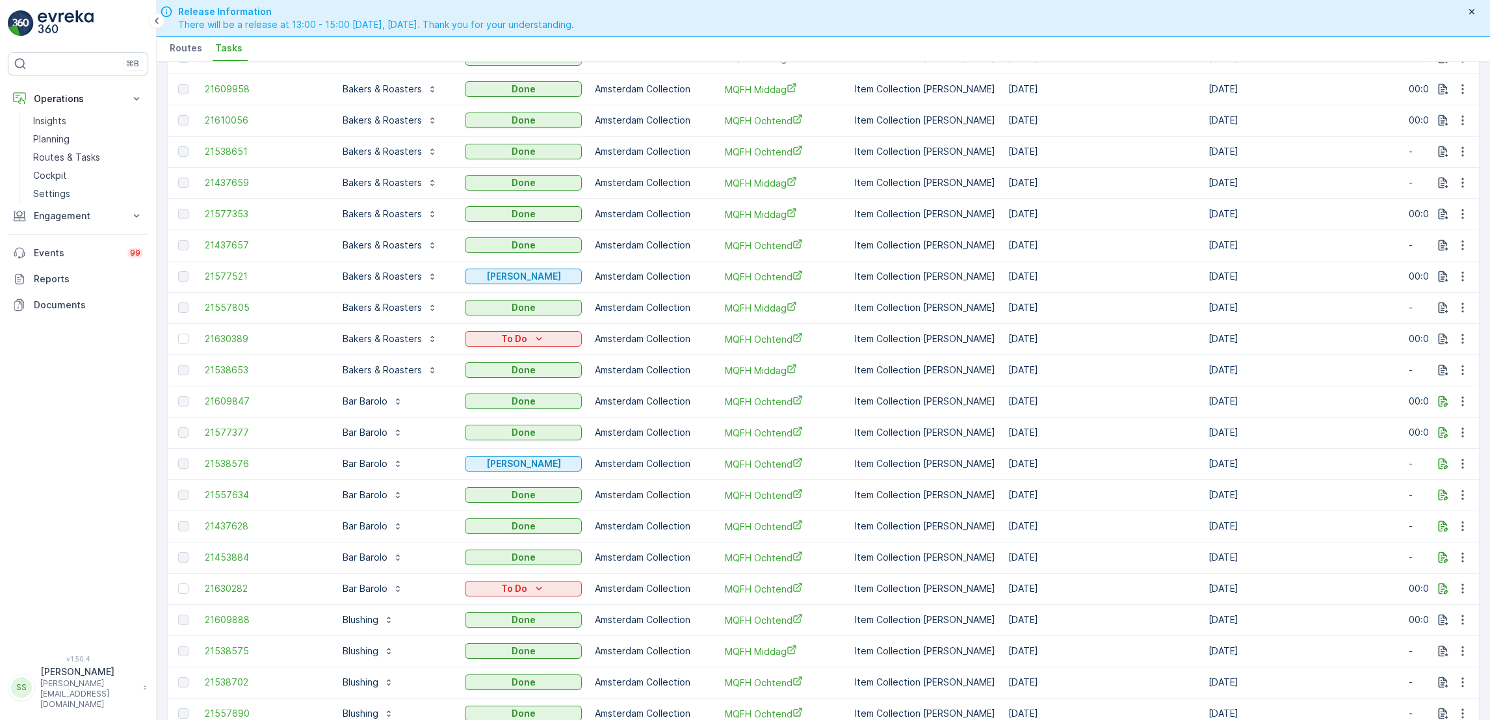
scroll to position [1048, 0]
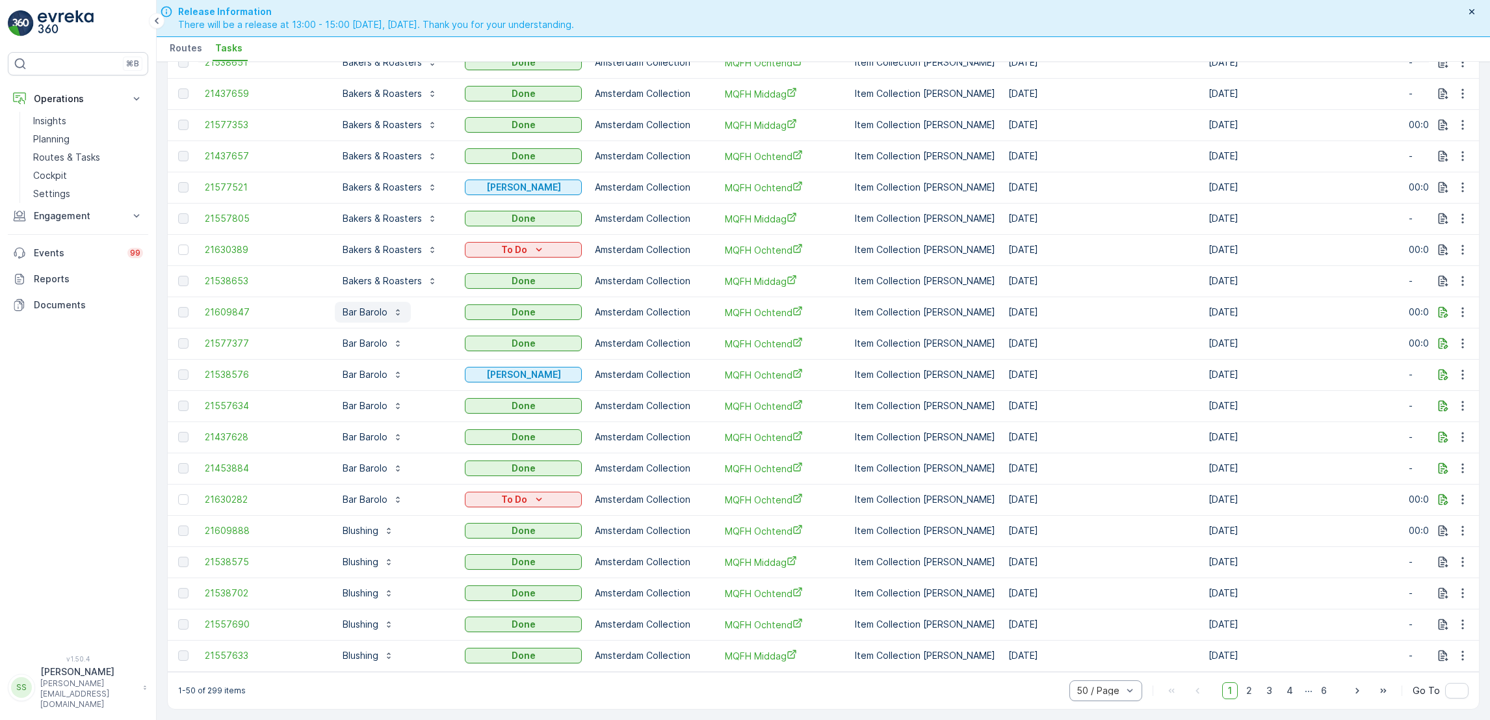
click at [365, 306] on p "Bar Barolo" at bounding box center [365, 312] width 45 height 13
click at [435, 304] on div "Bar Barolo" at bounding box center [393, 312] width 117 height 21
click at [1243, 697] on span "2" at bounding box center [1249, 690] width 18 height 17
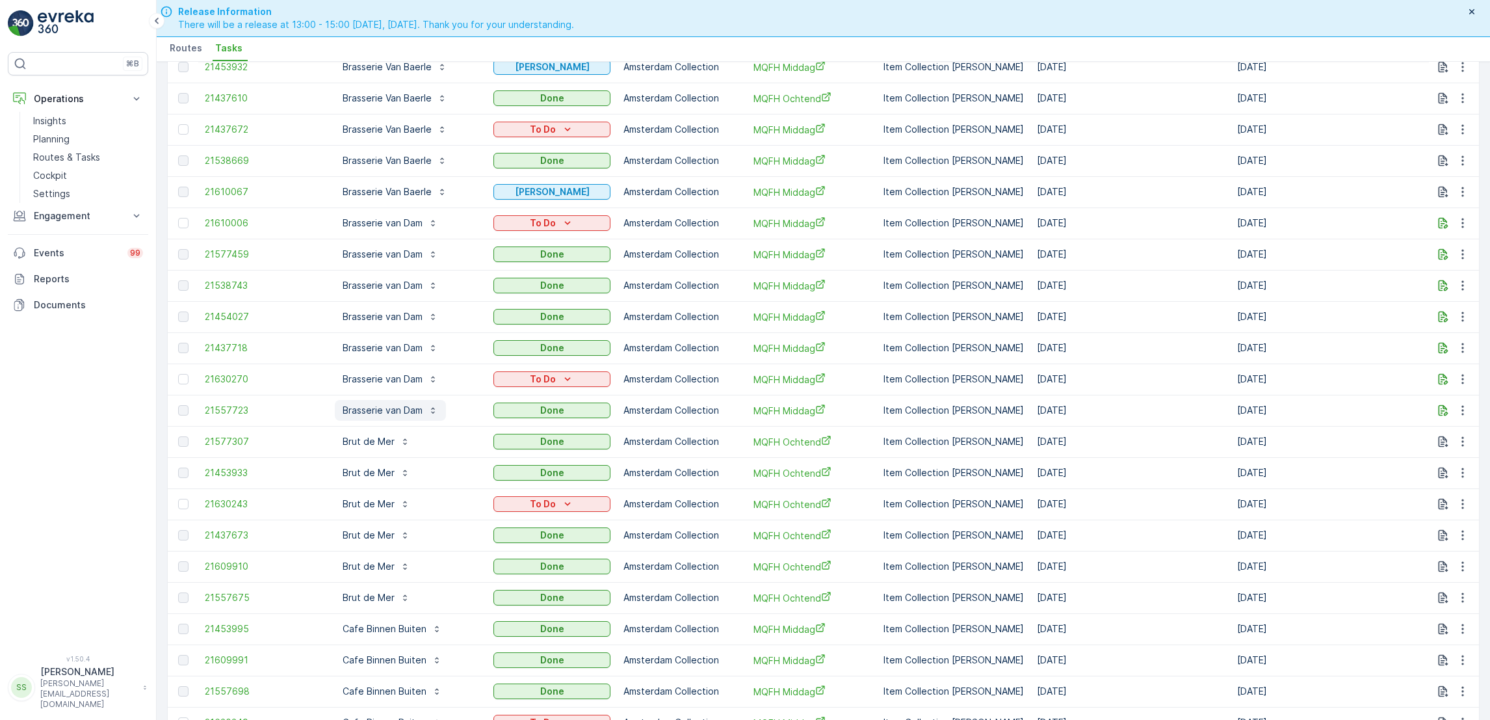
scroll to position [1048, 0]
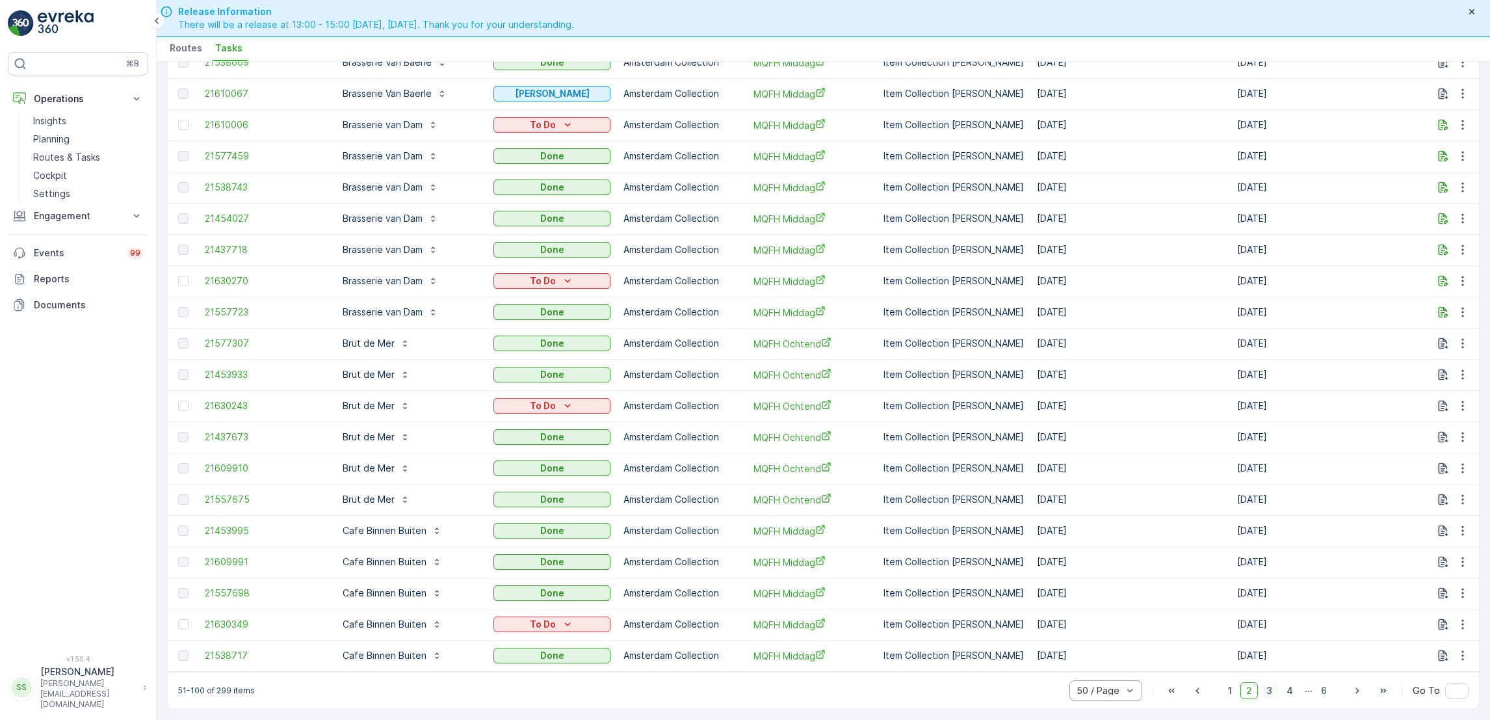
click at [1269, 688] on span "3" at bounding box center [1269, 690] width 18 height 17
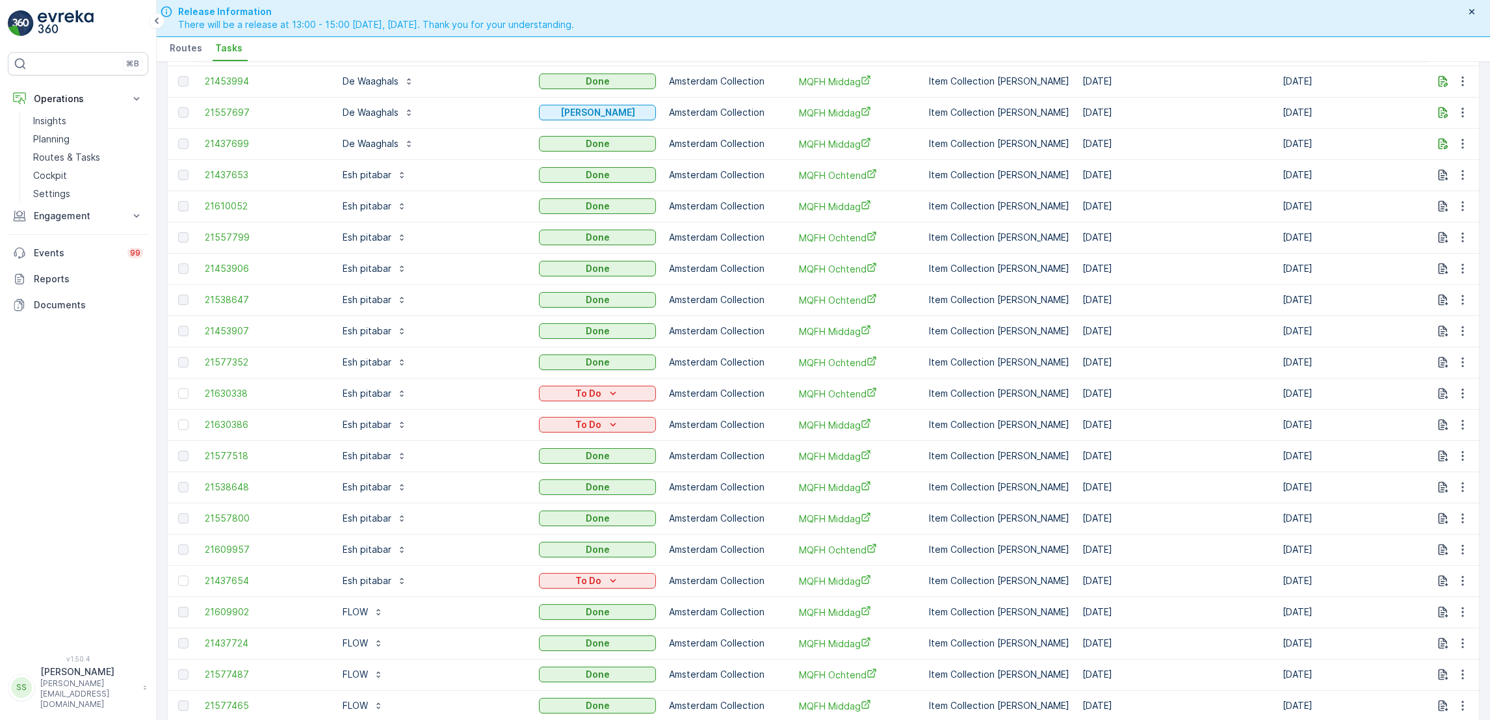
scroll to position [1048, 0]
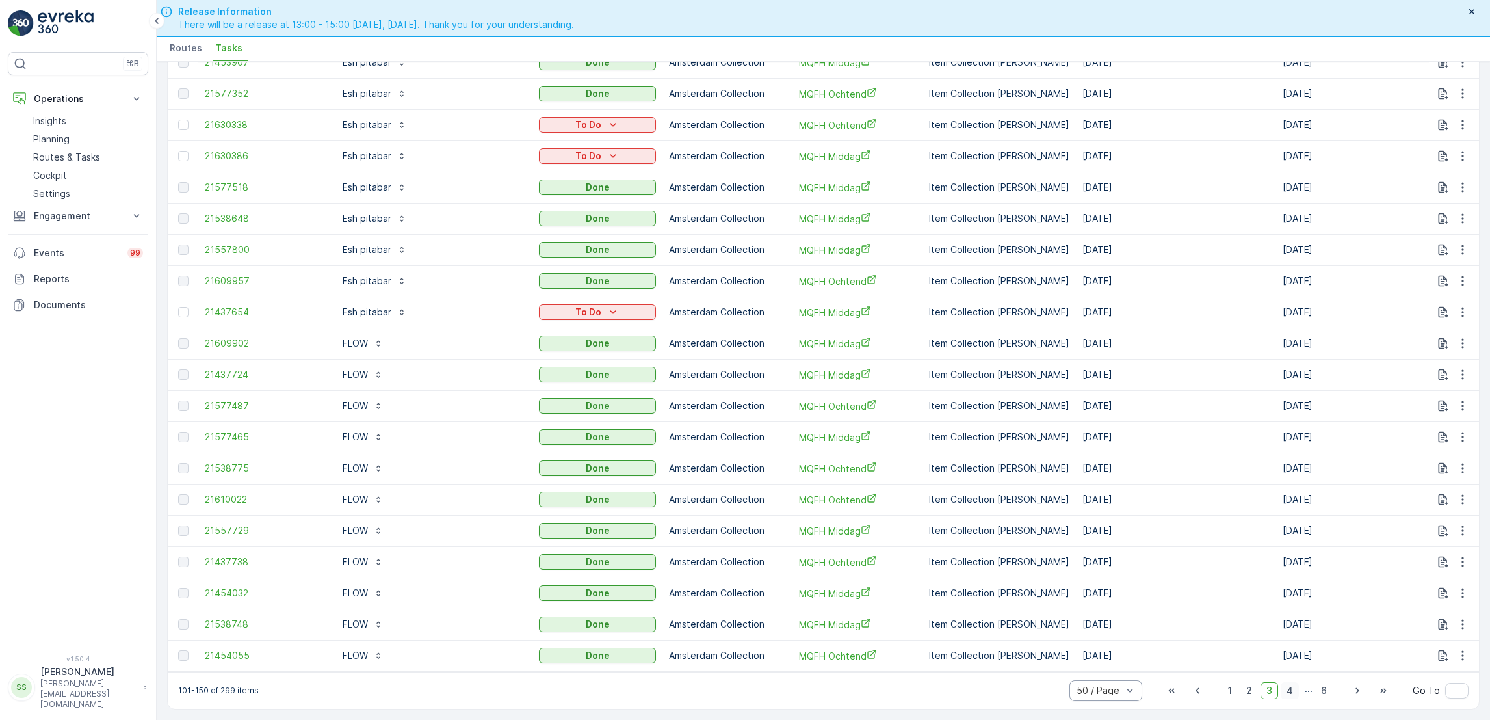
click at [1288, 691] on span "4" at bounding box center [1290, 690] width 18 height 17
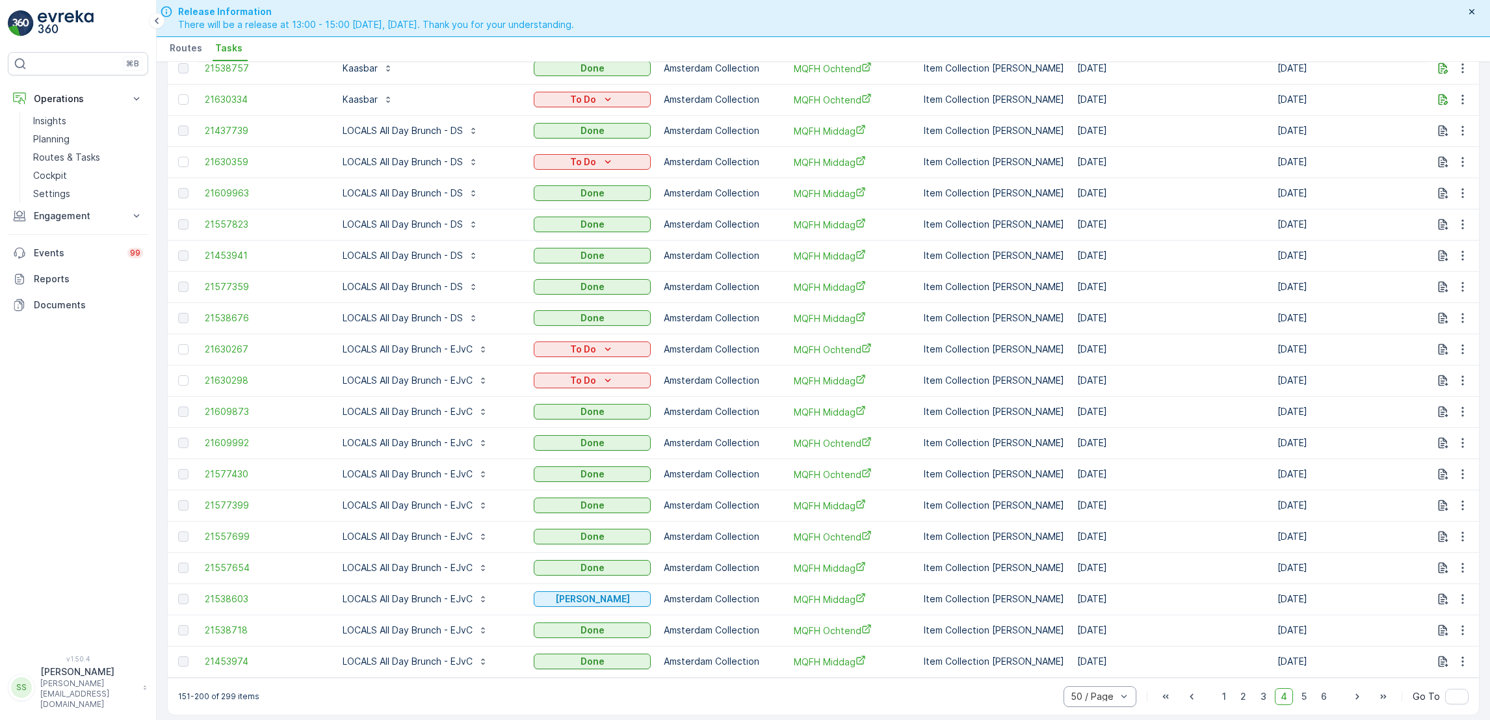
scroll to position [1048, 0]
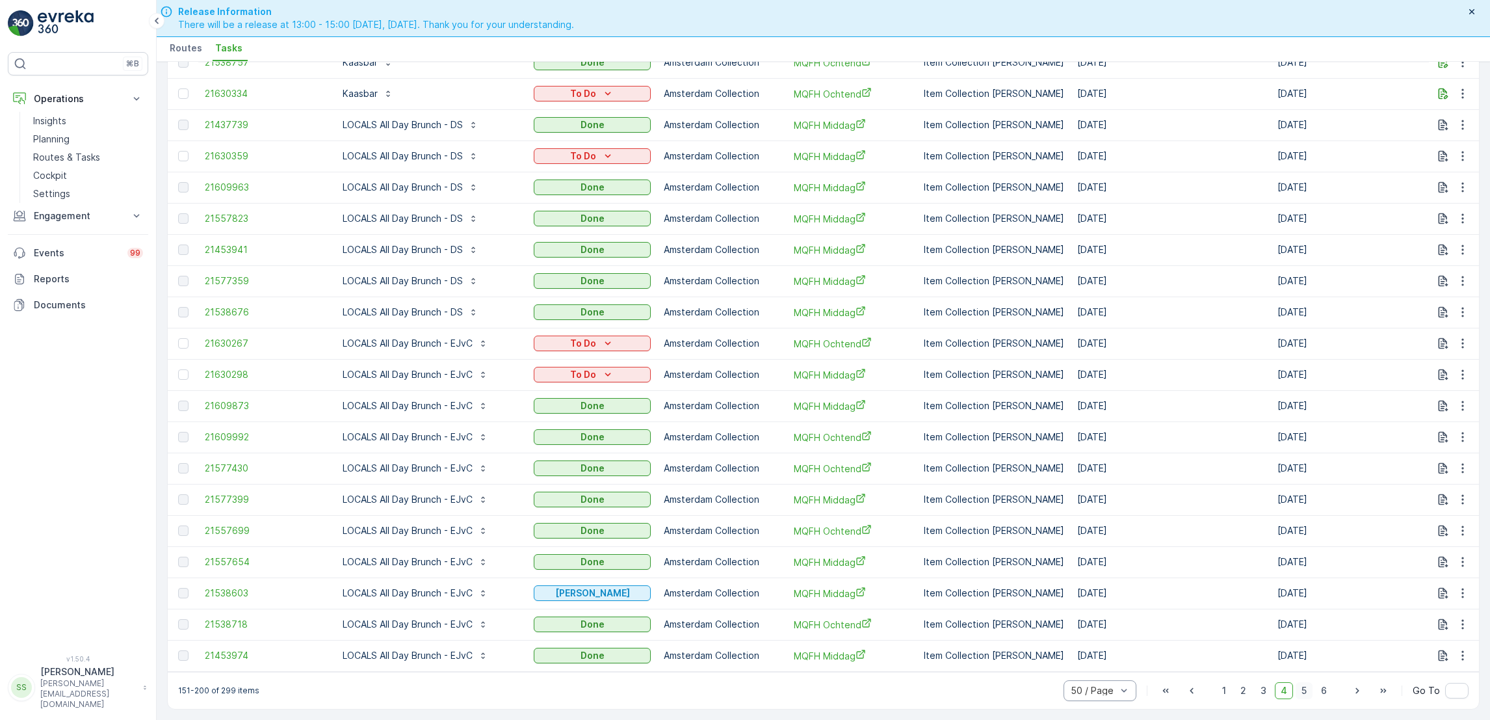
click at [1295, 693] on span "5" at bounding box center [1303, 690] width 17 height 17
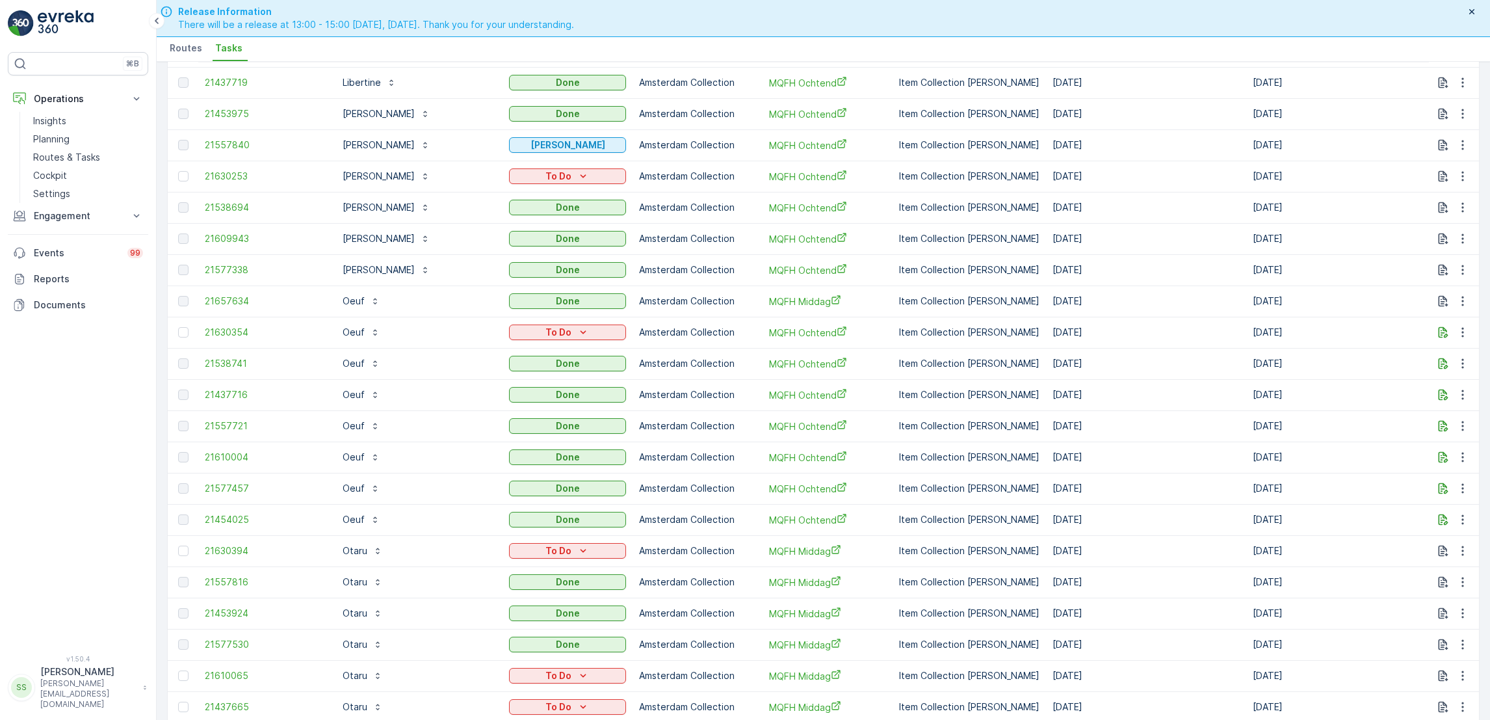
scroll to position [1048, 0]
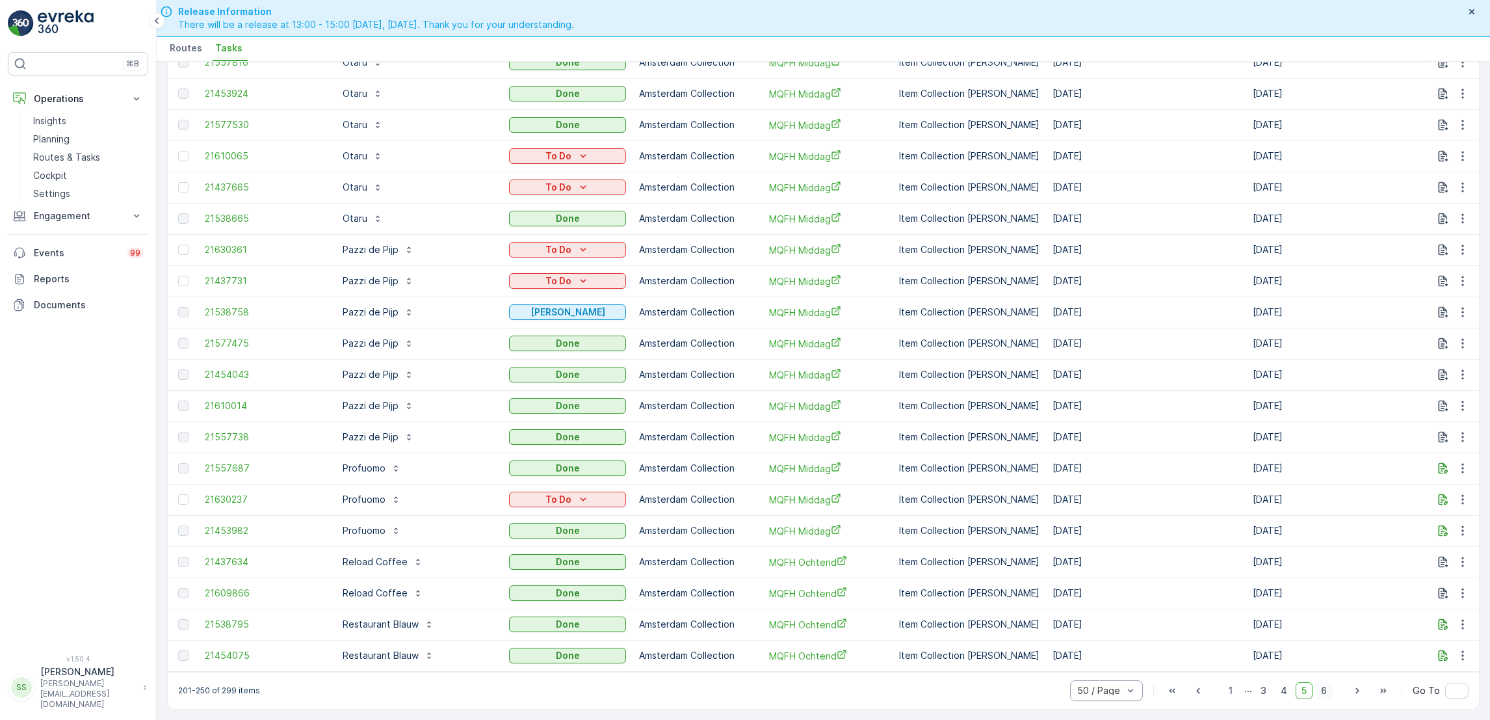
click at [1324, 690] on span "6" at bounding box center [1324, 690] width 18 height 17
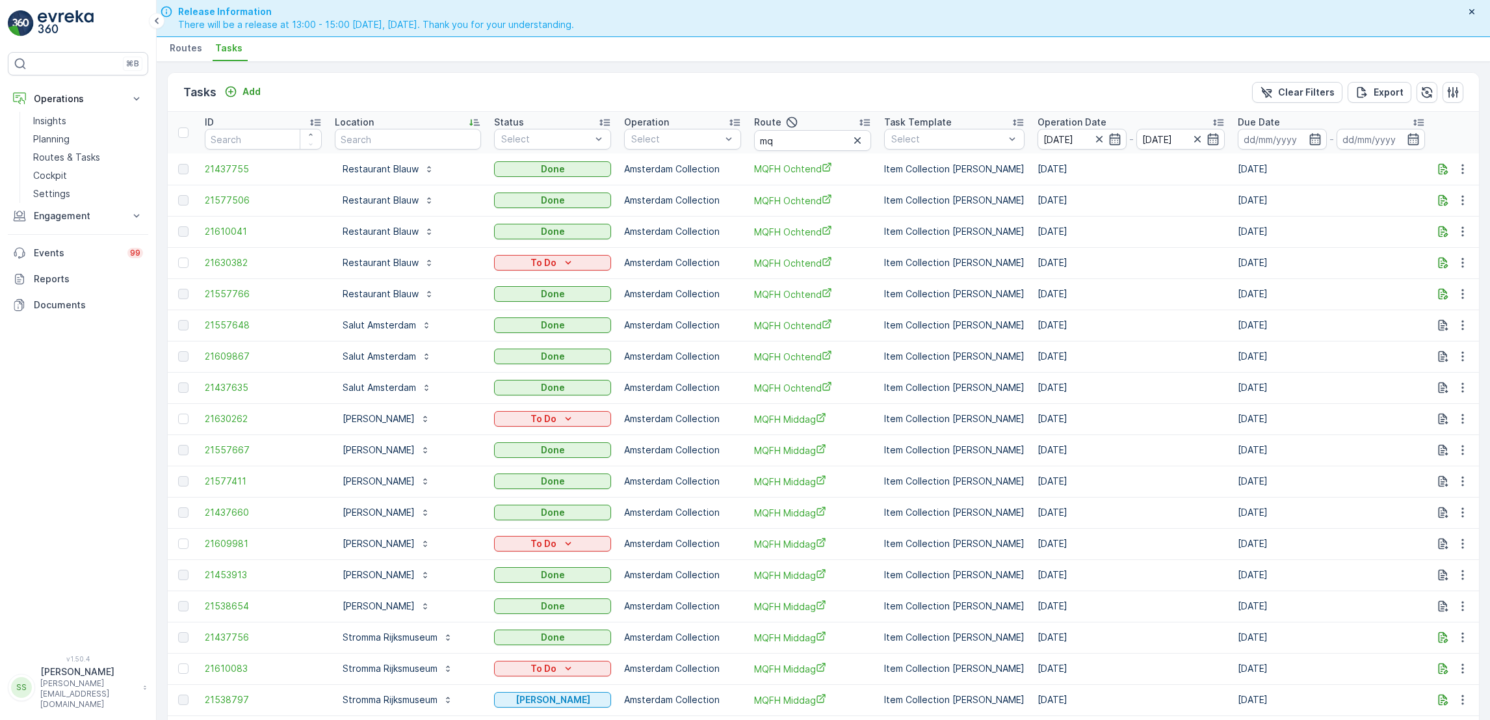
scroll to position [1017, 0]
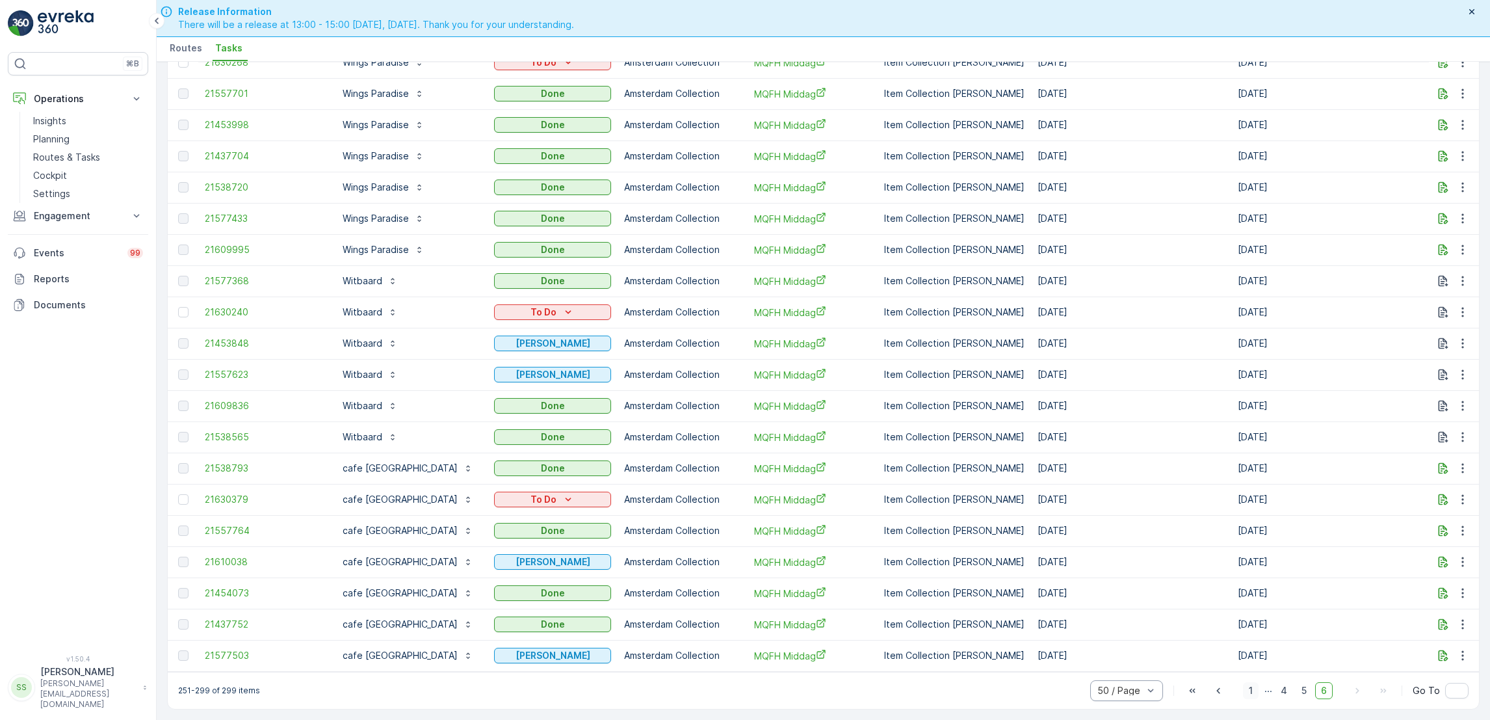
click at [1255, 692] on span "1" at bounding box center [1251, 690] width 16 height 17
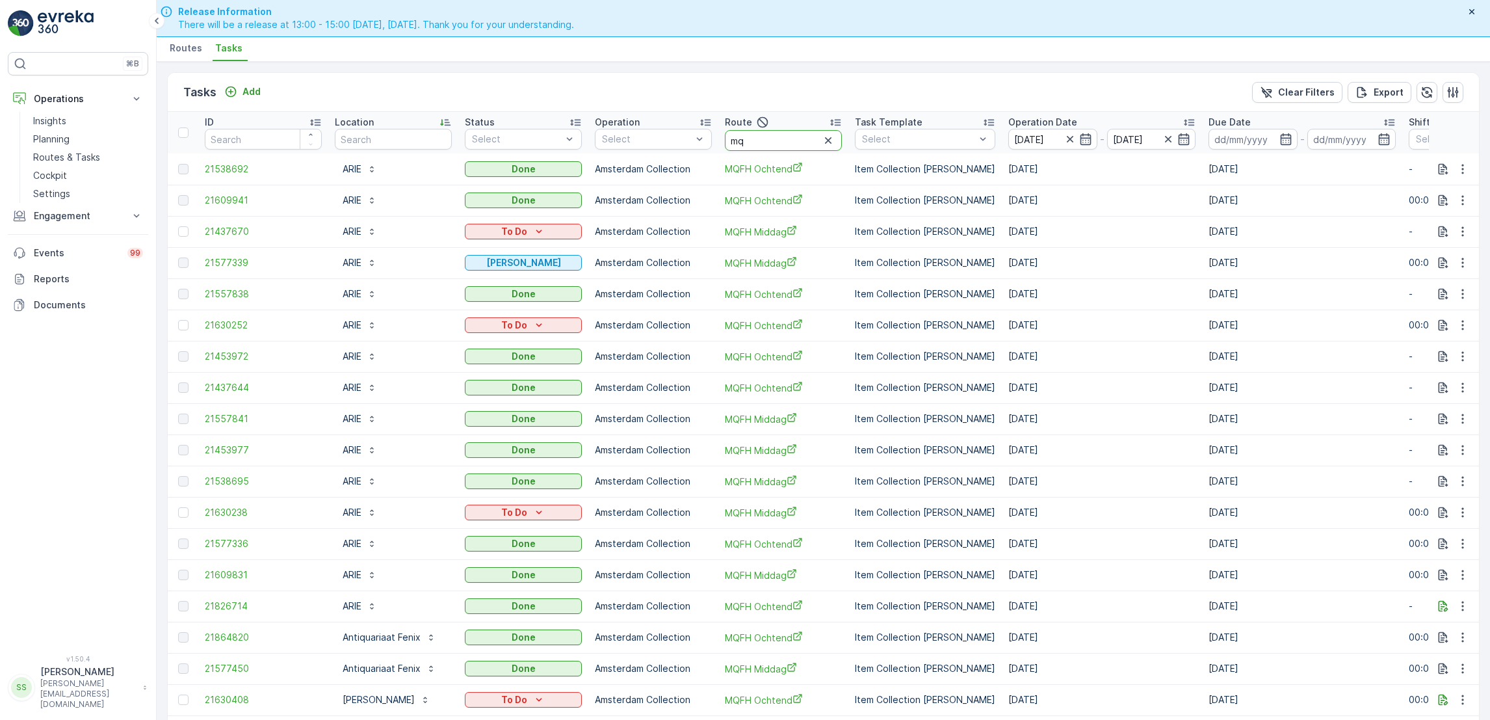
click at [785, 143] on input "mq" at bounding box center [783, 140] width 117 height 21
type input "m"
type input "cs"
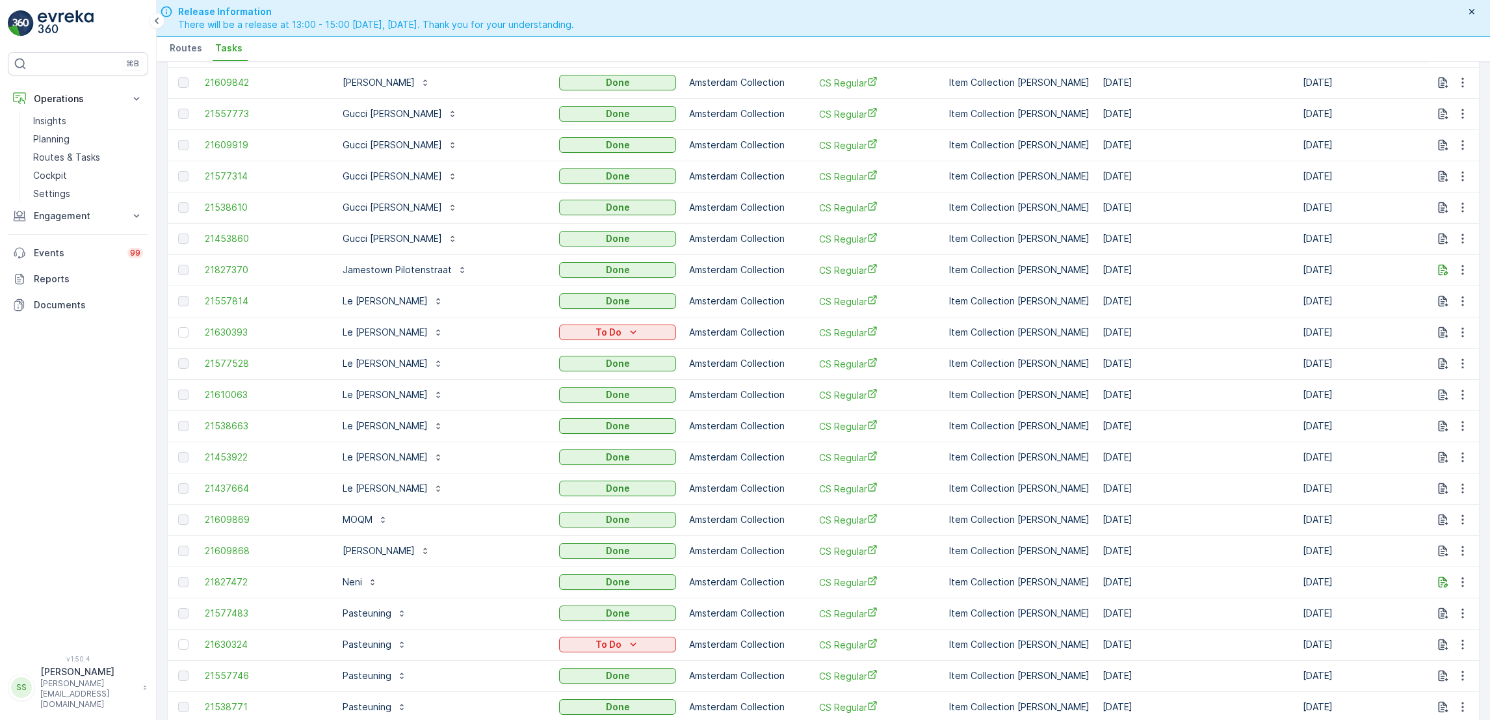
scroll to position [1048, 0]
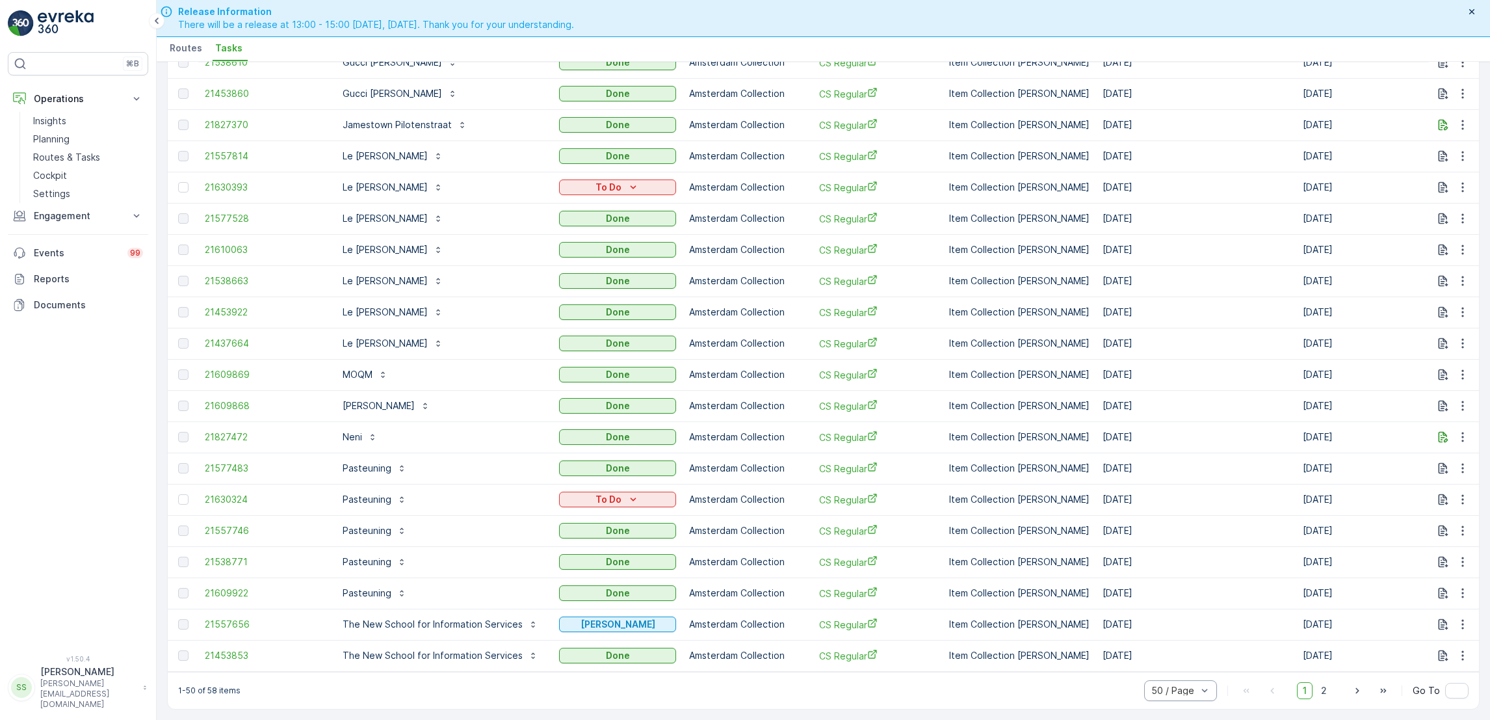
click at [476, 364] on div "MOQM" at bounding box center [440, 374] width 211 height 21
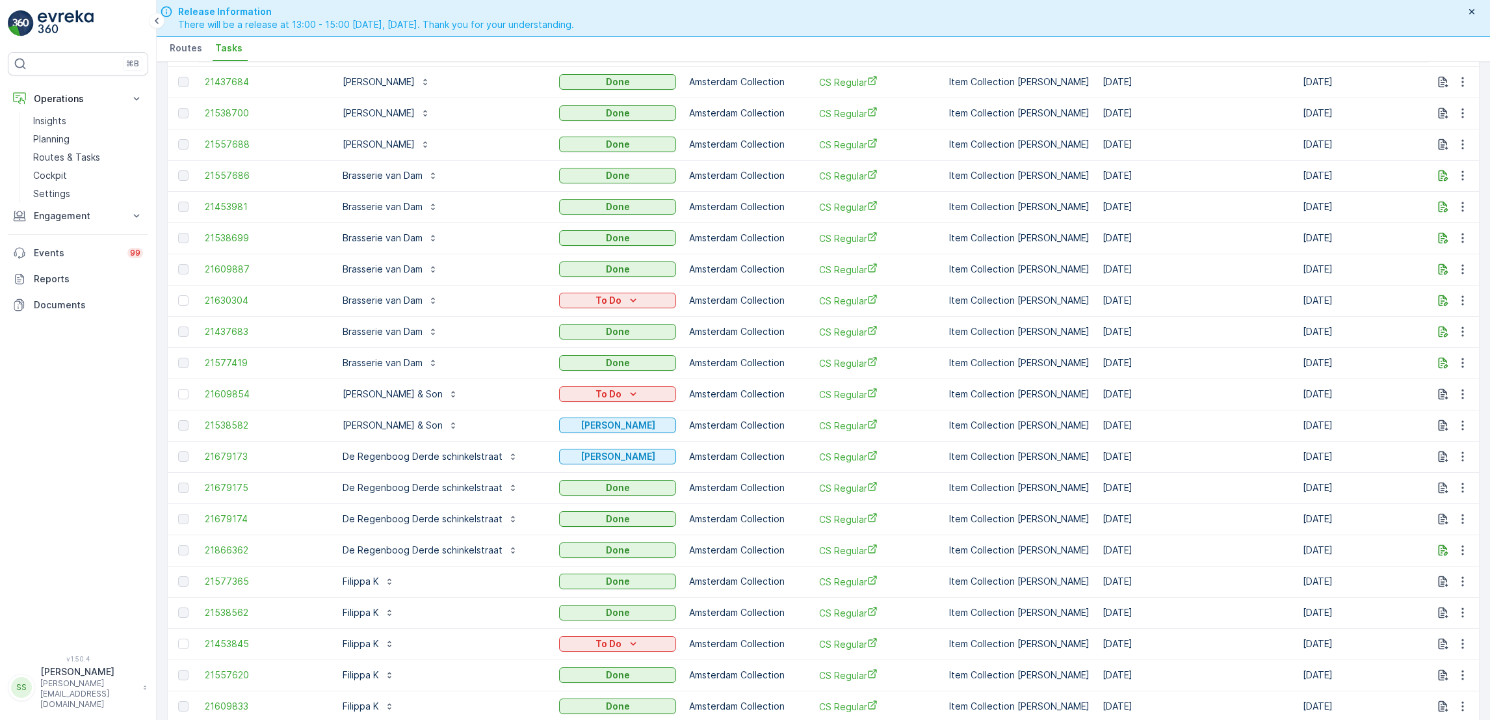
scroll to position [0, 0]
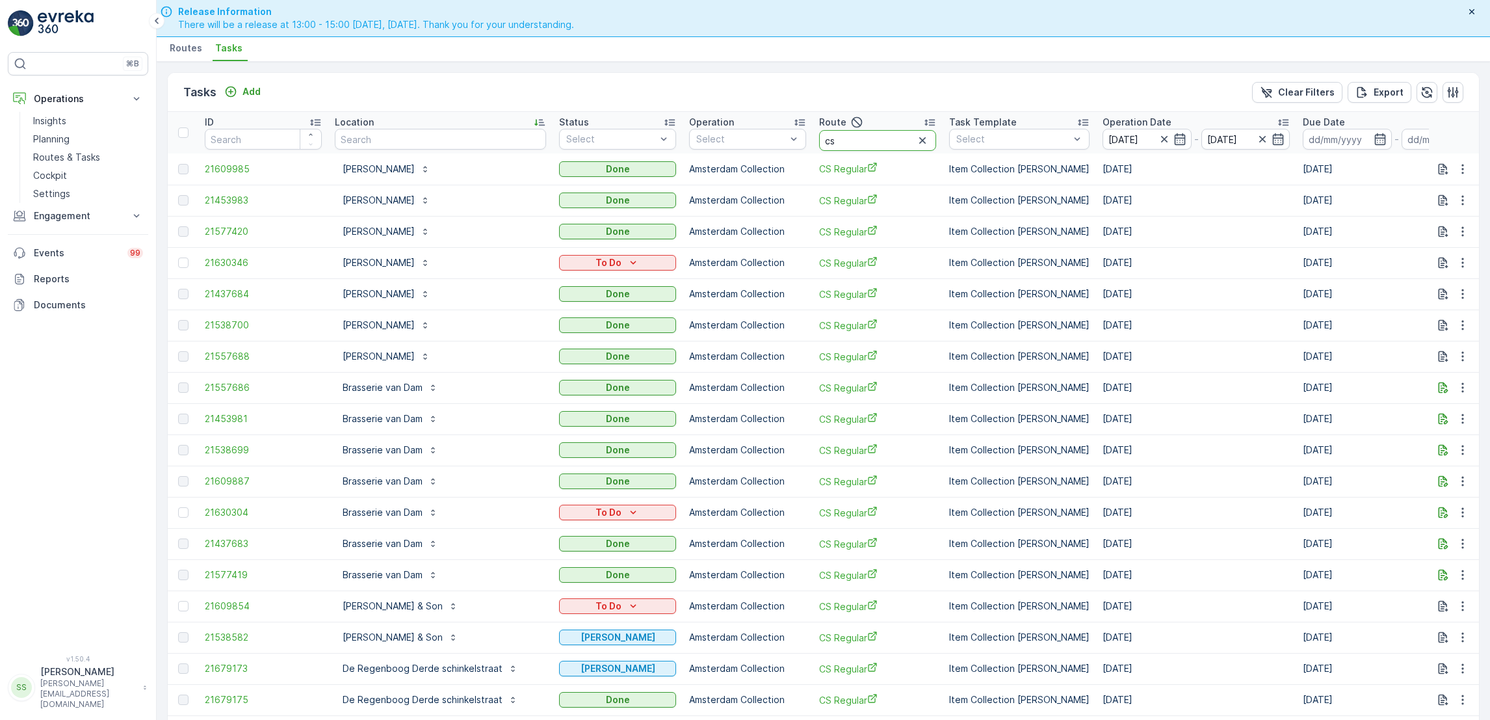
drag, startPoint x: 888, startPoint y: 140, endPoint x: 638, endPoint y: 110, distance: 252.0
type input "mq"
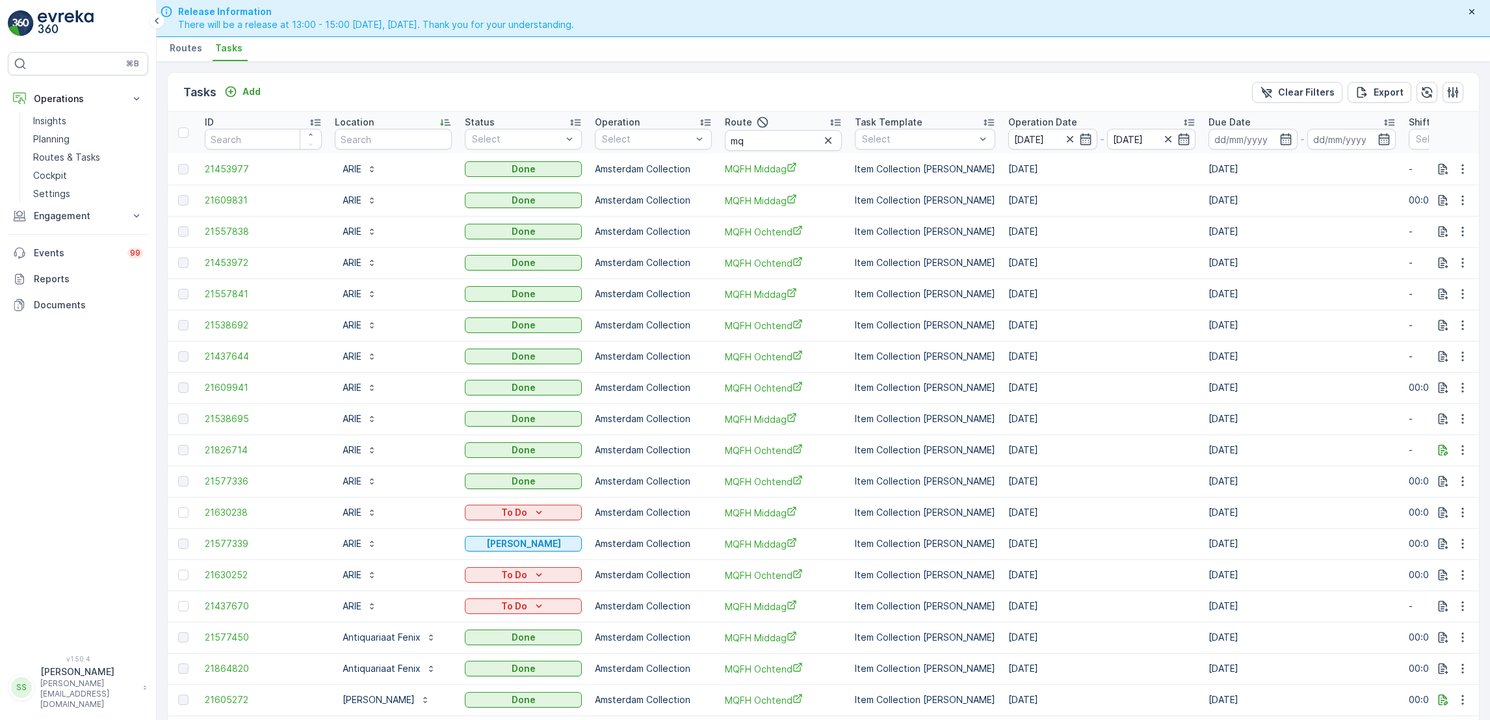
scroll to position [1048, 0]
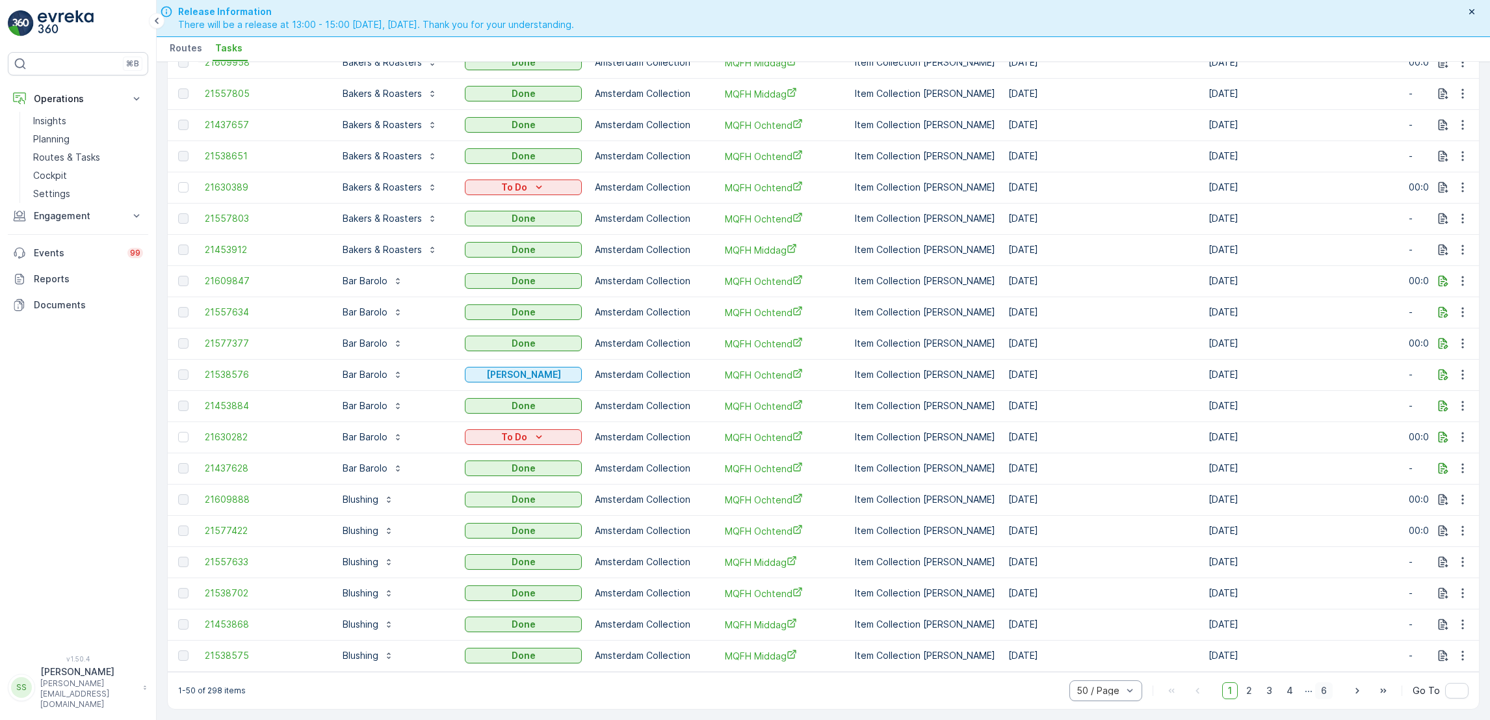
click at [1320, 694] on span "6" at bounding box center [1324, 690] width 18 height 17
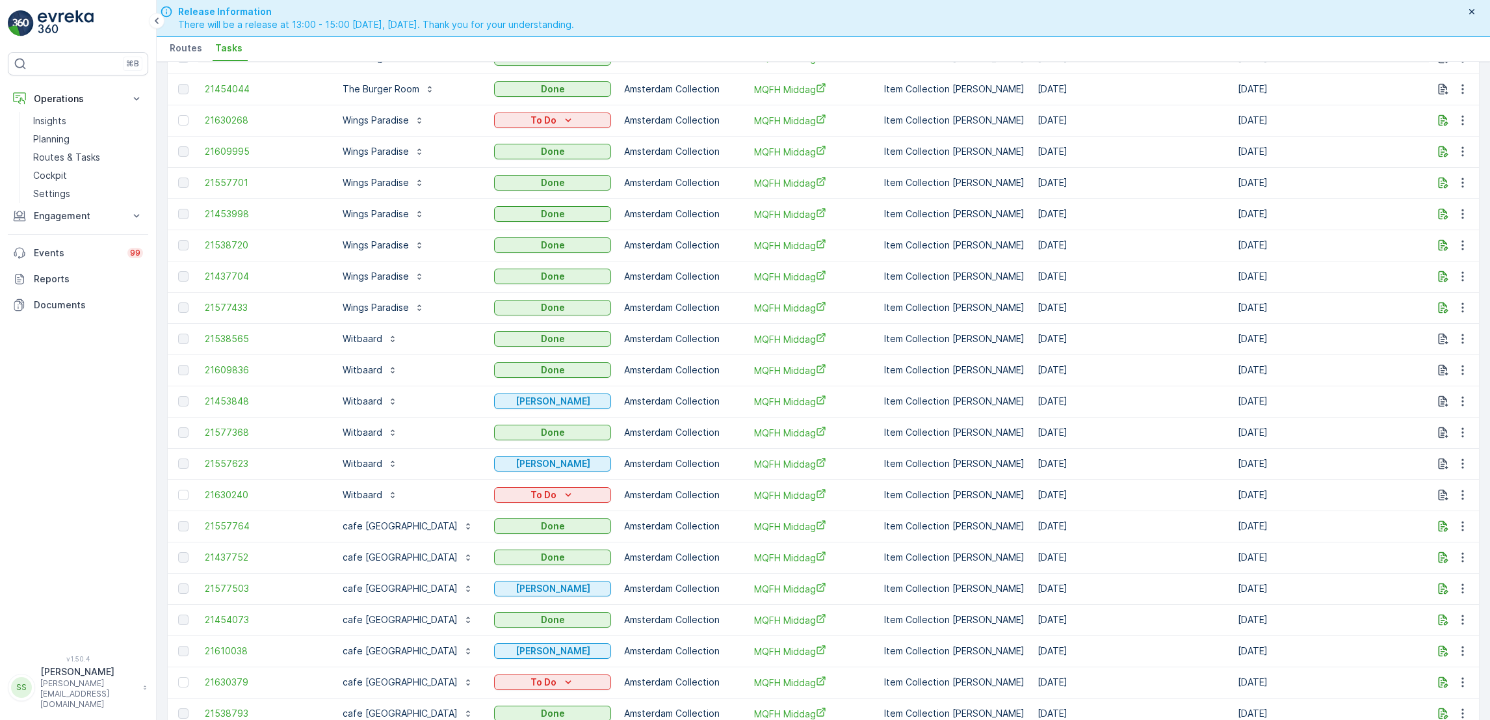
scroll to position [985, 0]
